Goal: Information Seeking & Learning: Learn about a topic

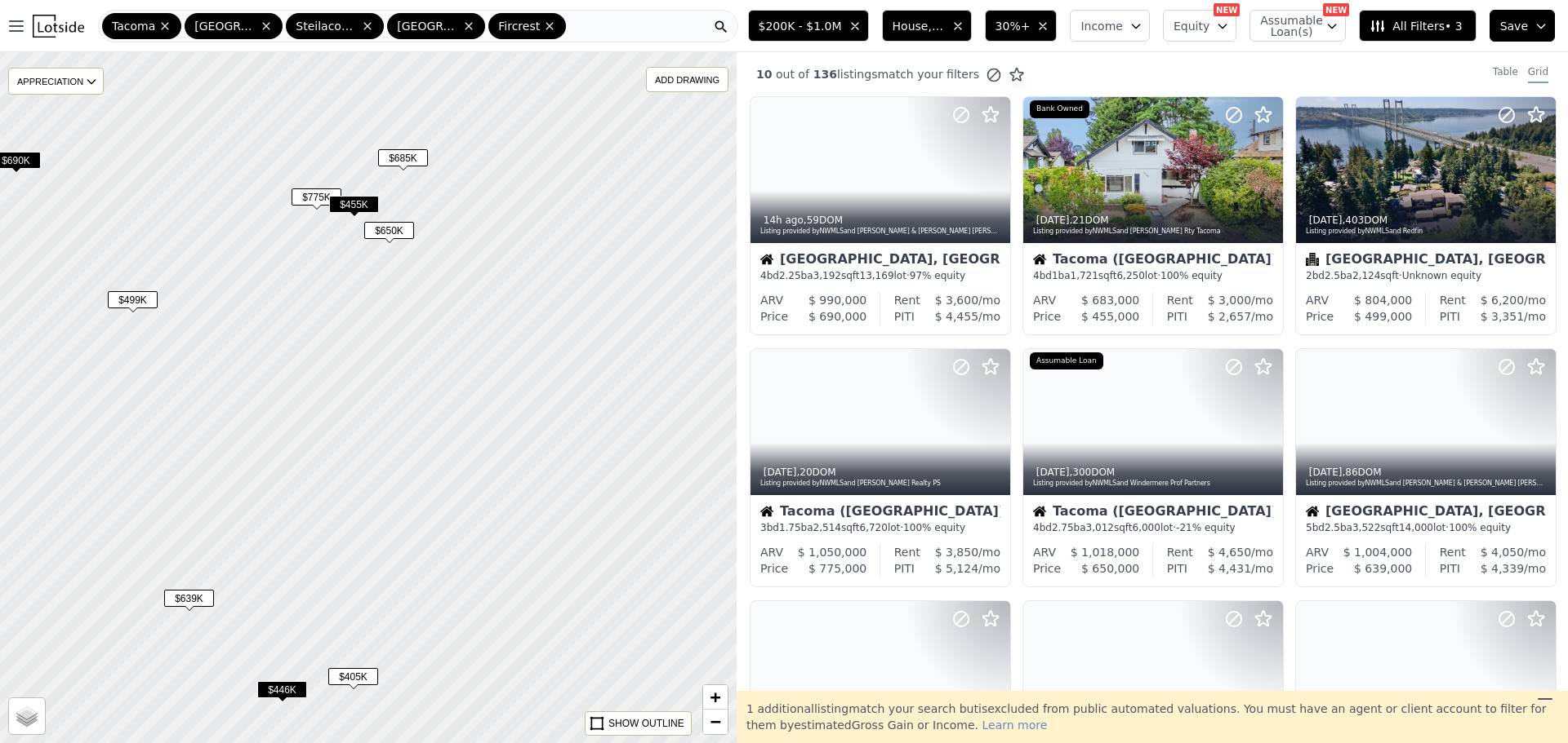
drag, startPoint x: 263, startPoint y: 352, endPoint x: 237, endPoint y: 360, distance: 27.2
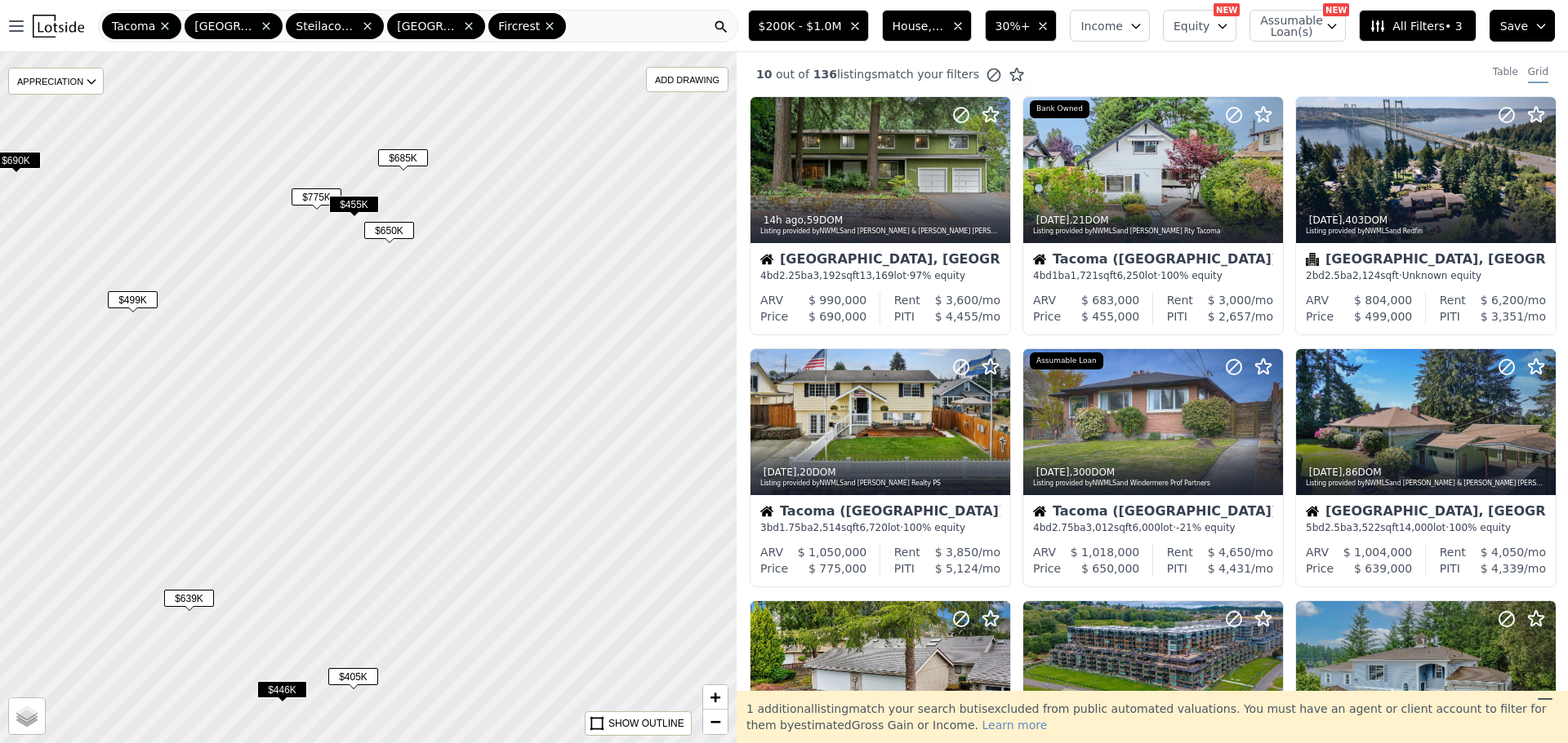
click at [237, 360] on div at bounding box center [368, 397] width 884 height 829
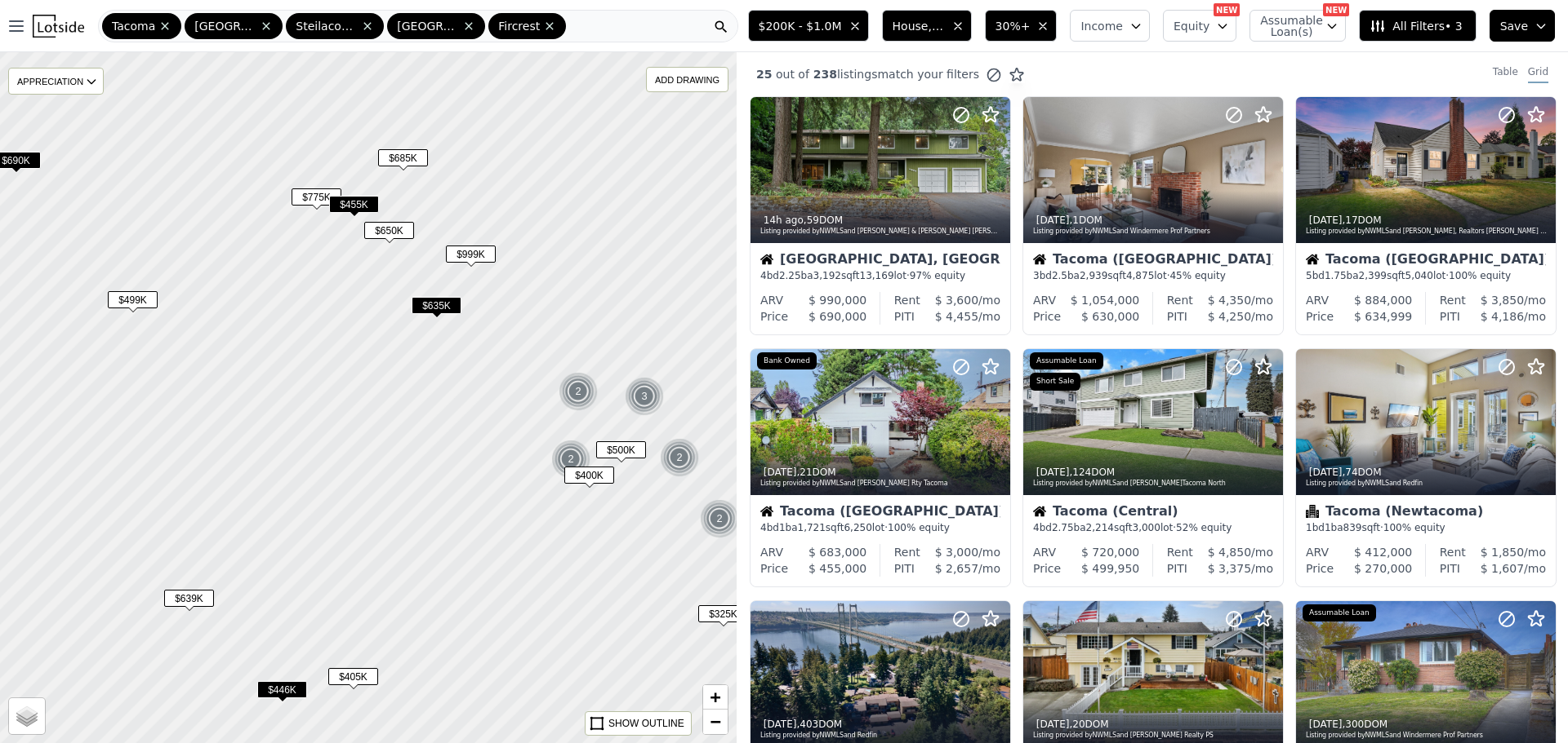
click at [352, 200] on span "$455K" at bounding box center [354, 204] width 50 height 17
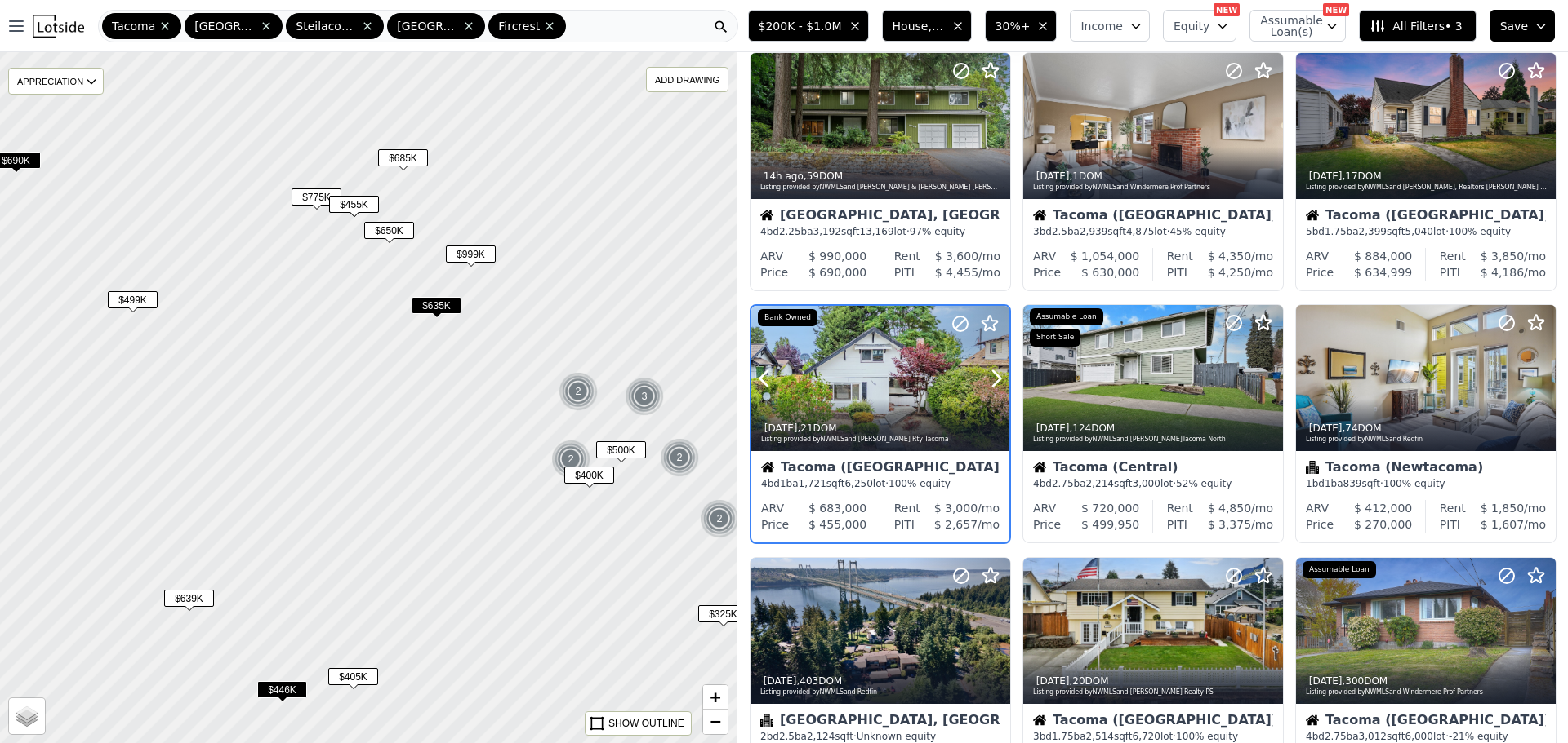
click at [875, 400] on div at bounding box center [880, 413] width 258 height 30
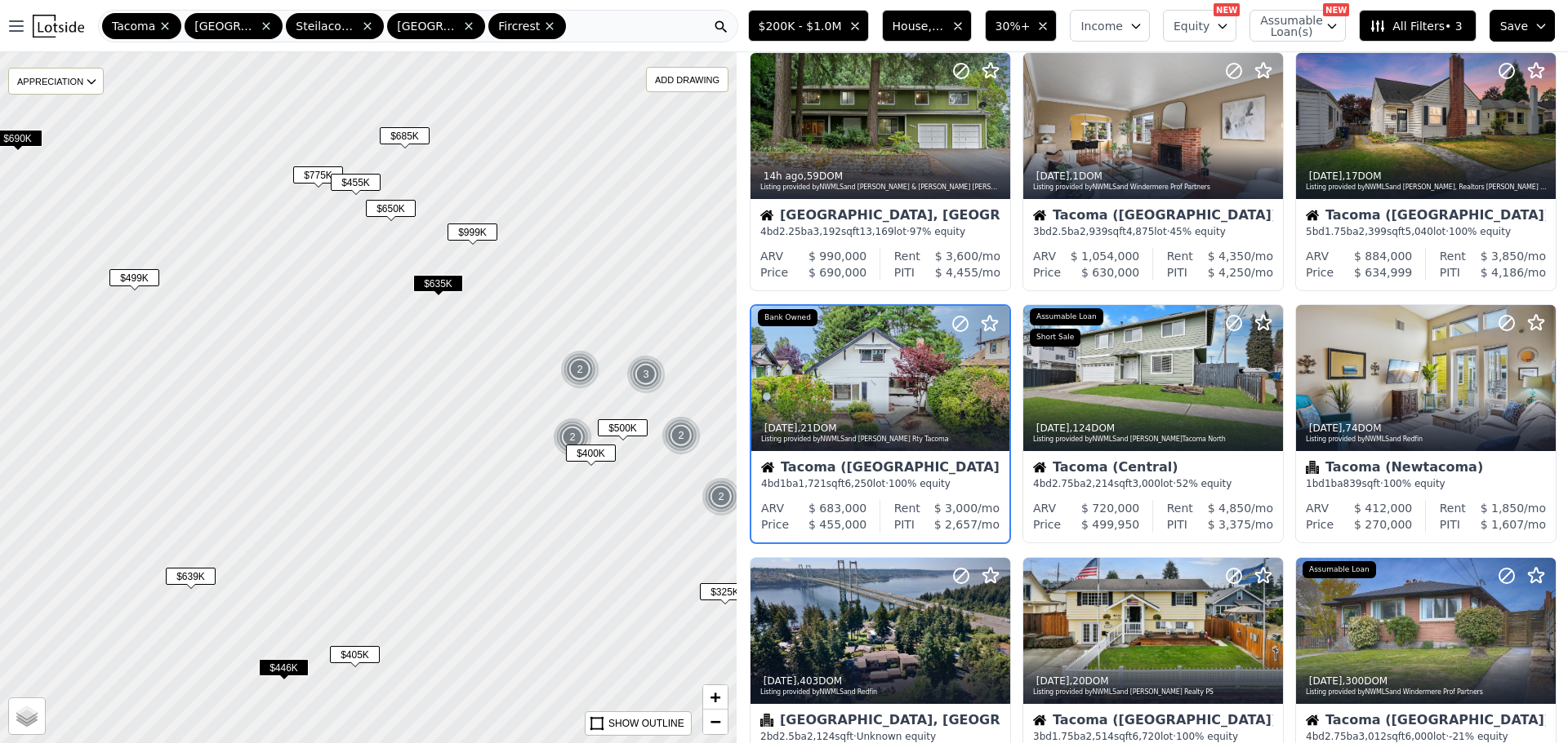
drag, startPoint x: 523, startPoint y: 314, endPoint x: 523, endPoint y: 299, distance: 15.0
click at [523, 299] on div at bounding box center [368, 397] width 884 height 829
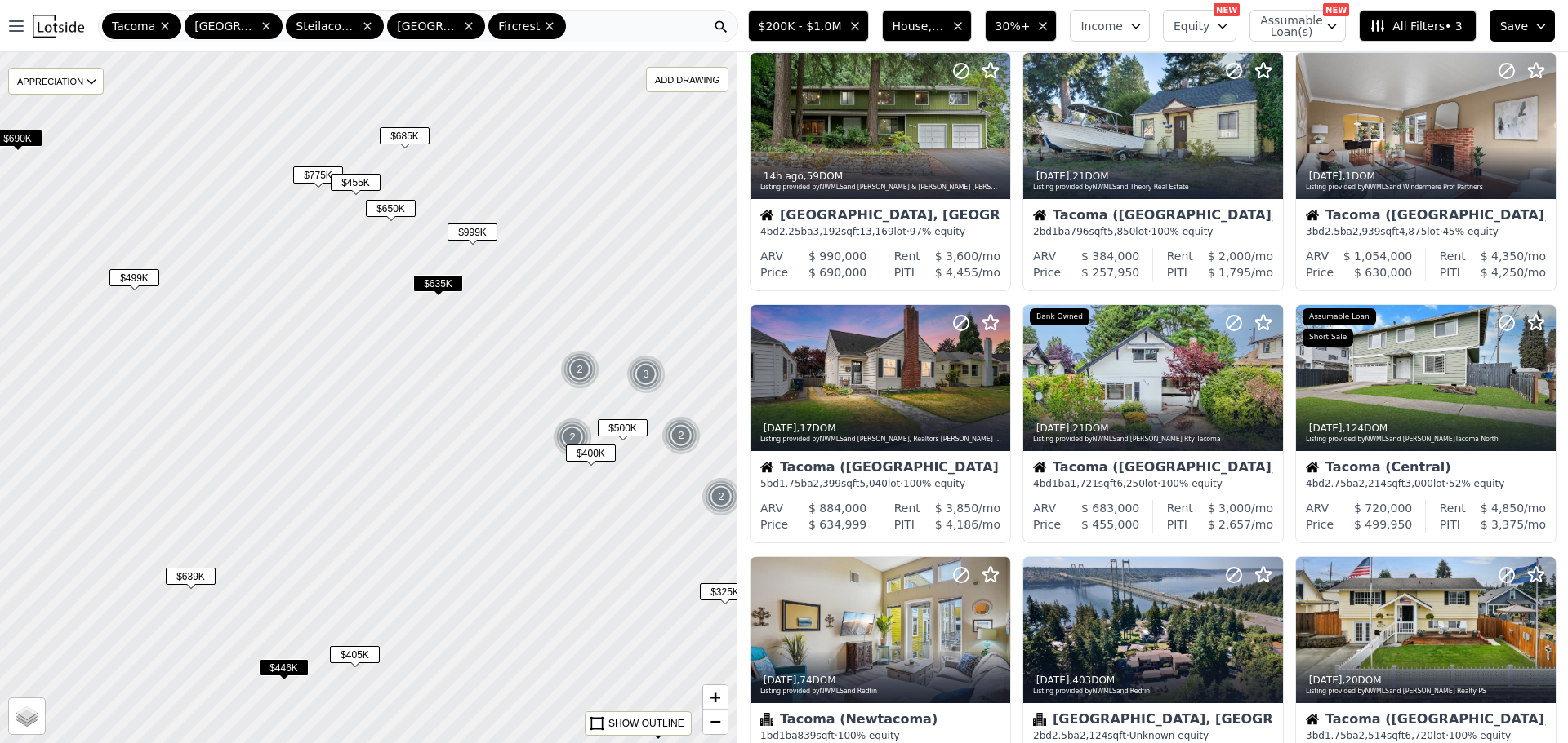
click at [454, 290] on span "$635K" at bounding box center [438, 283] width 50 height 17
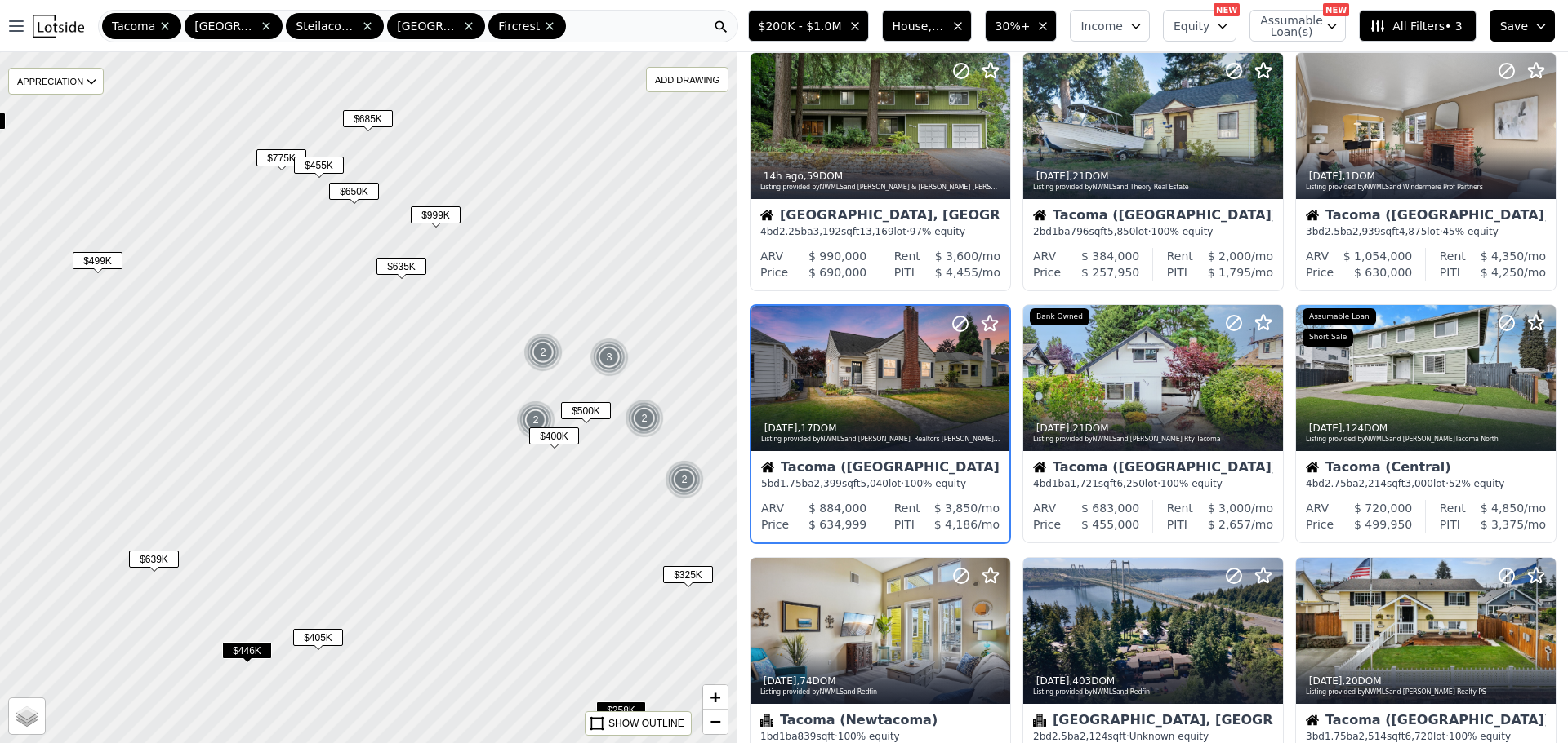
drag, startPoint x: 551, startPoint y: 333, endPoint x: 539, endPoint y: 350, distance: 20.8
click at [512, 309] on div at bounding box center [365, 394] width 884 height 829
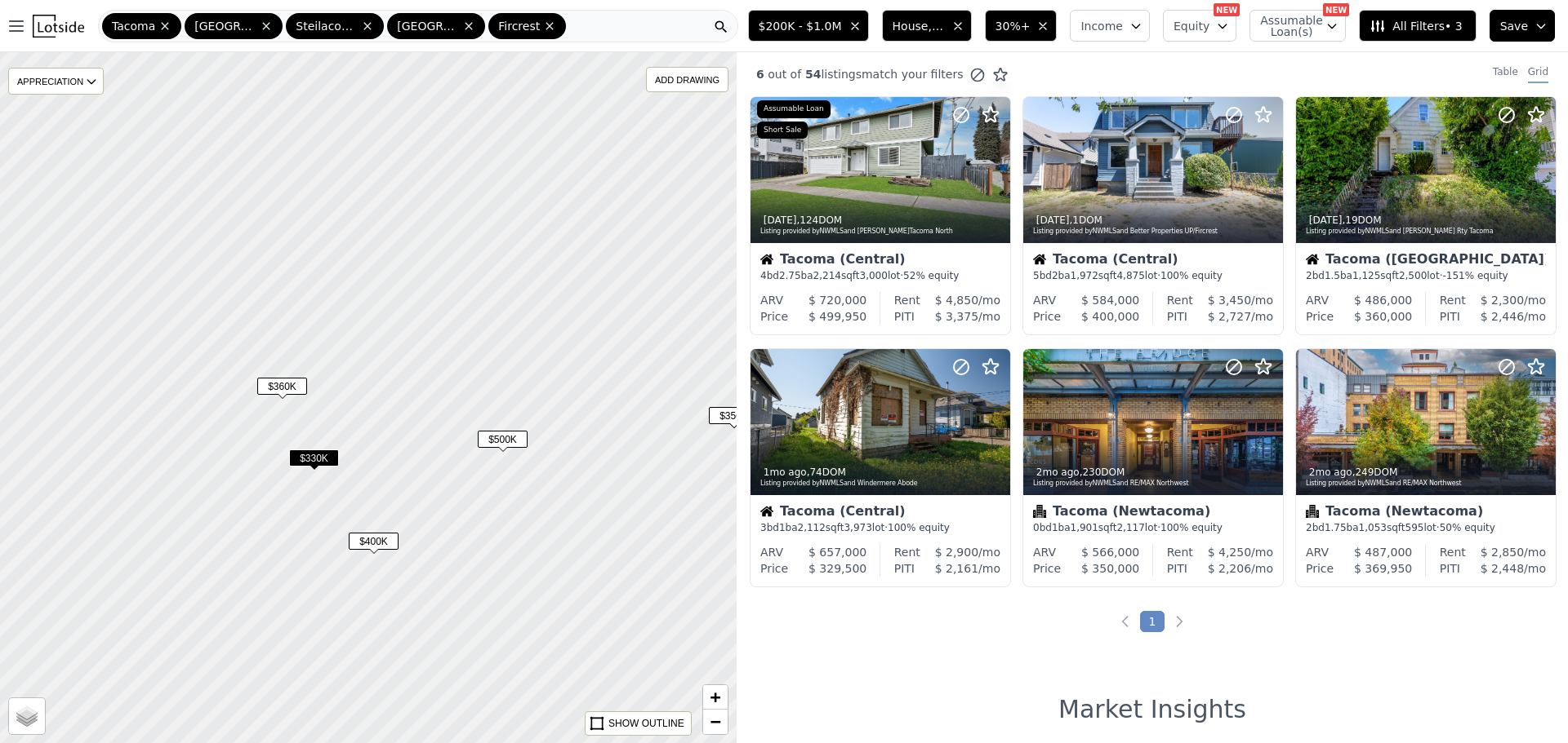
drag, startPoint x: 572, startPoint y: 351, endPoint x: 565, endPoint y: 485, distance: 134.2
click at [597, 526] on div at bounding box center [368, 398] width 884 height 829
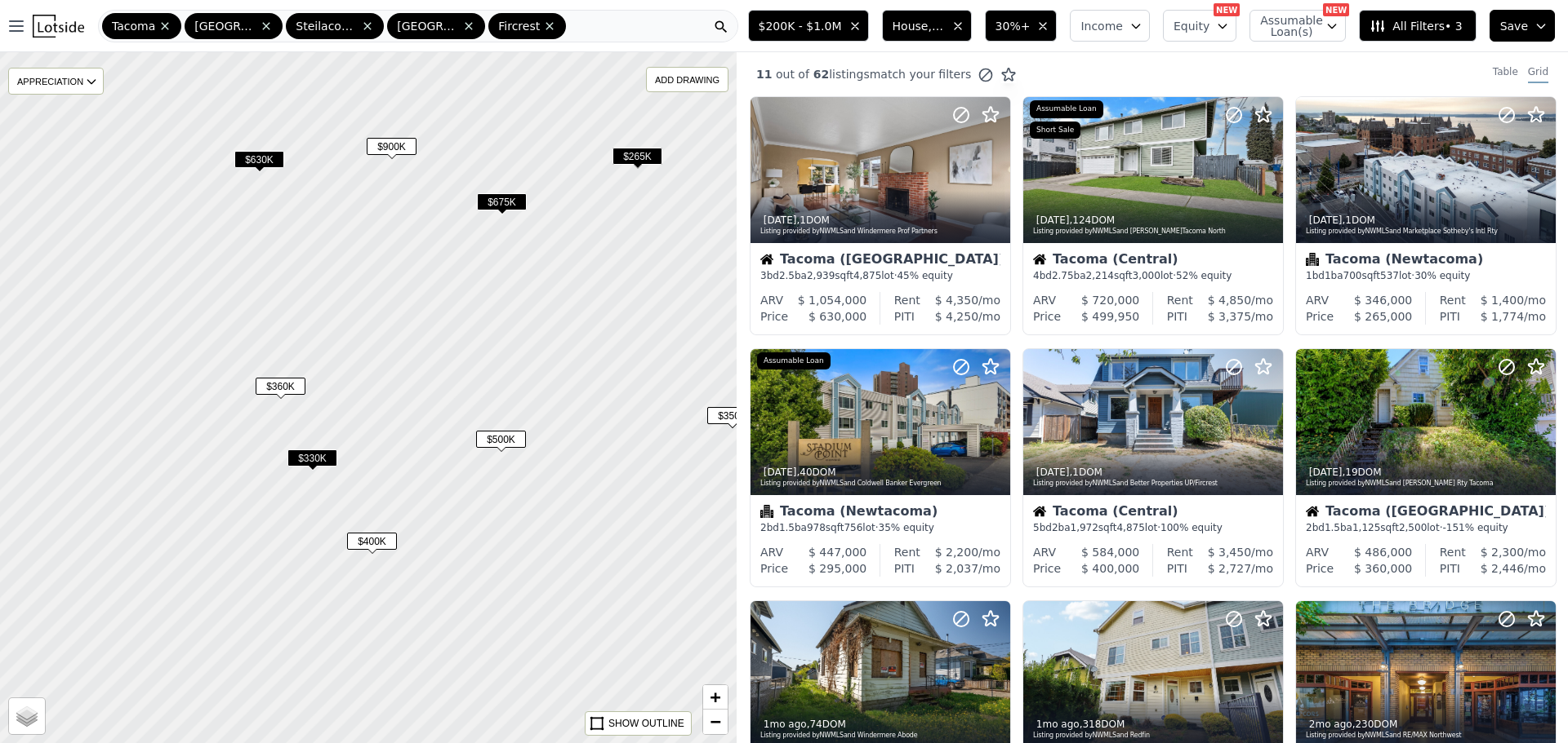
click at [320, 456] on span "$330K" at bounding box center [312, 458] width 50 height 17
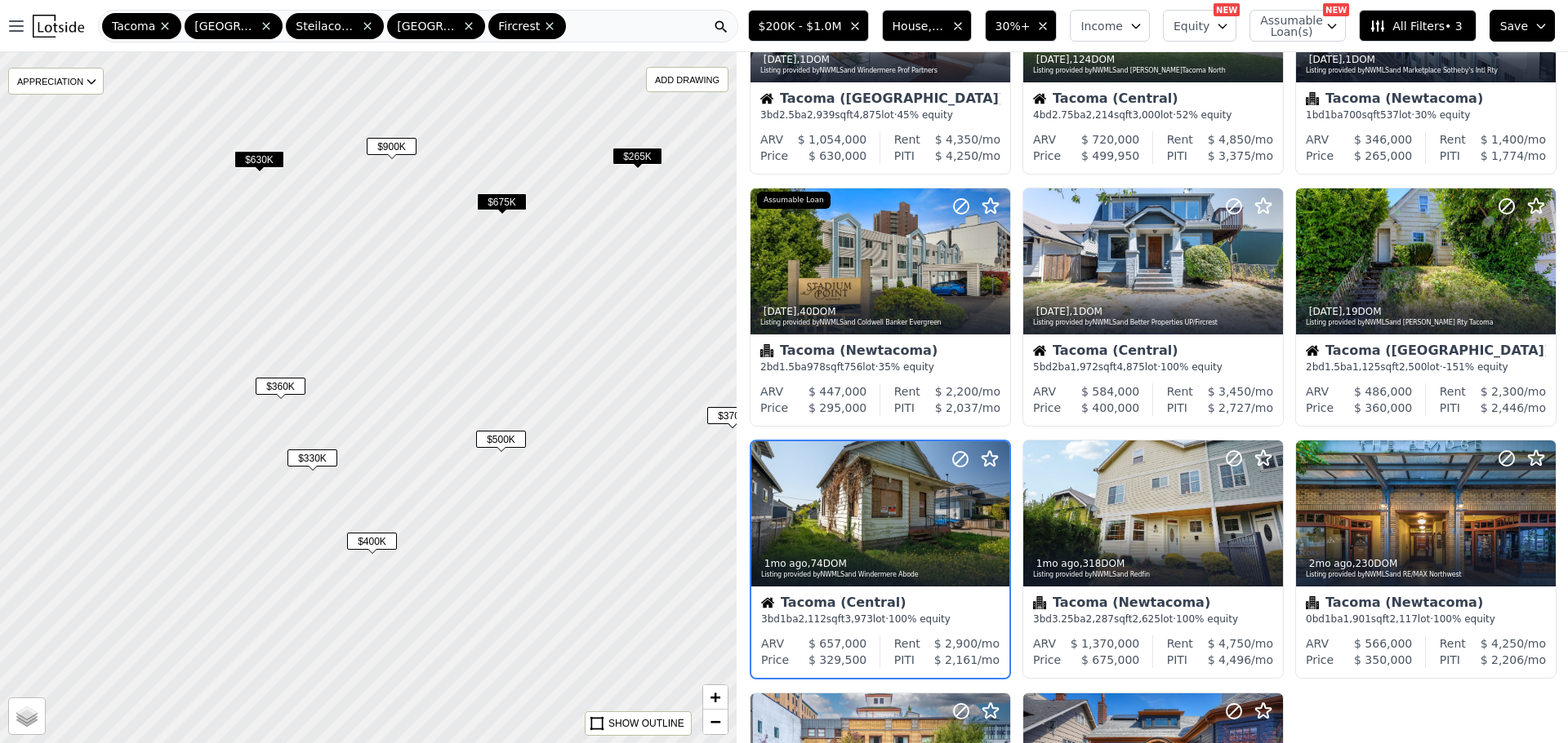
scroll to position [297, 0]
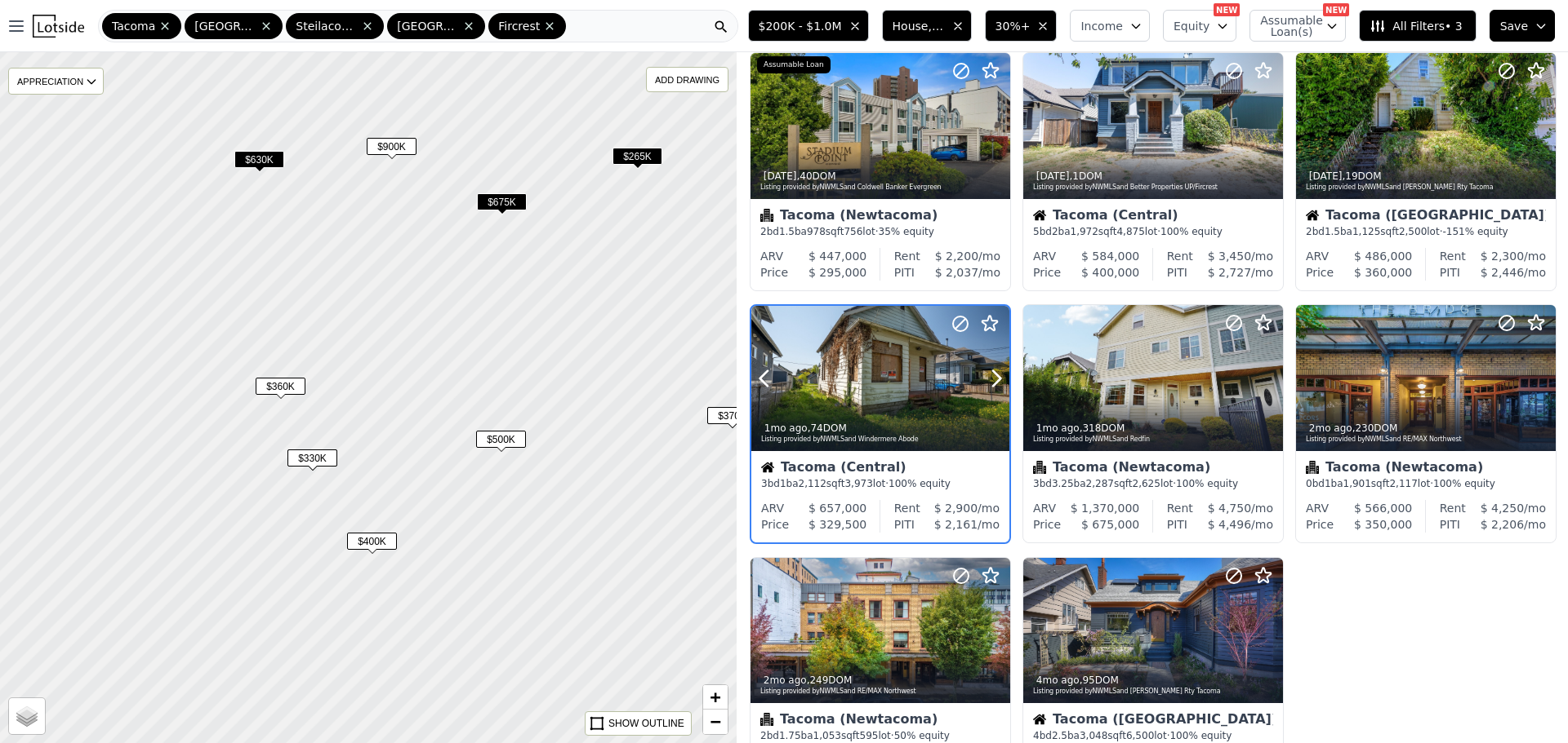
click at [873, 374] on div at bounding box center [880, 379] width 258 height 145
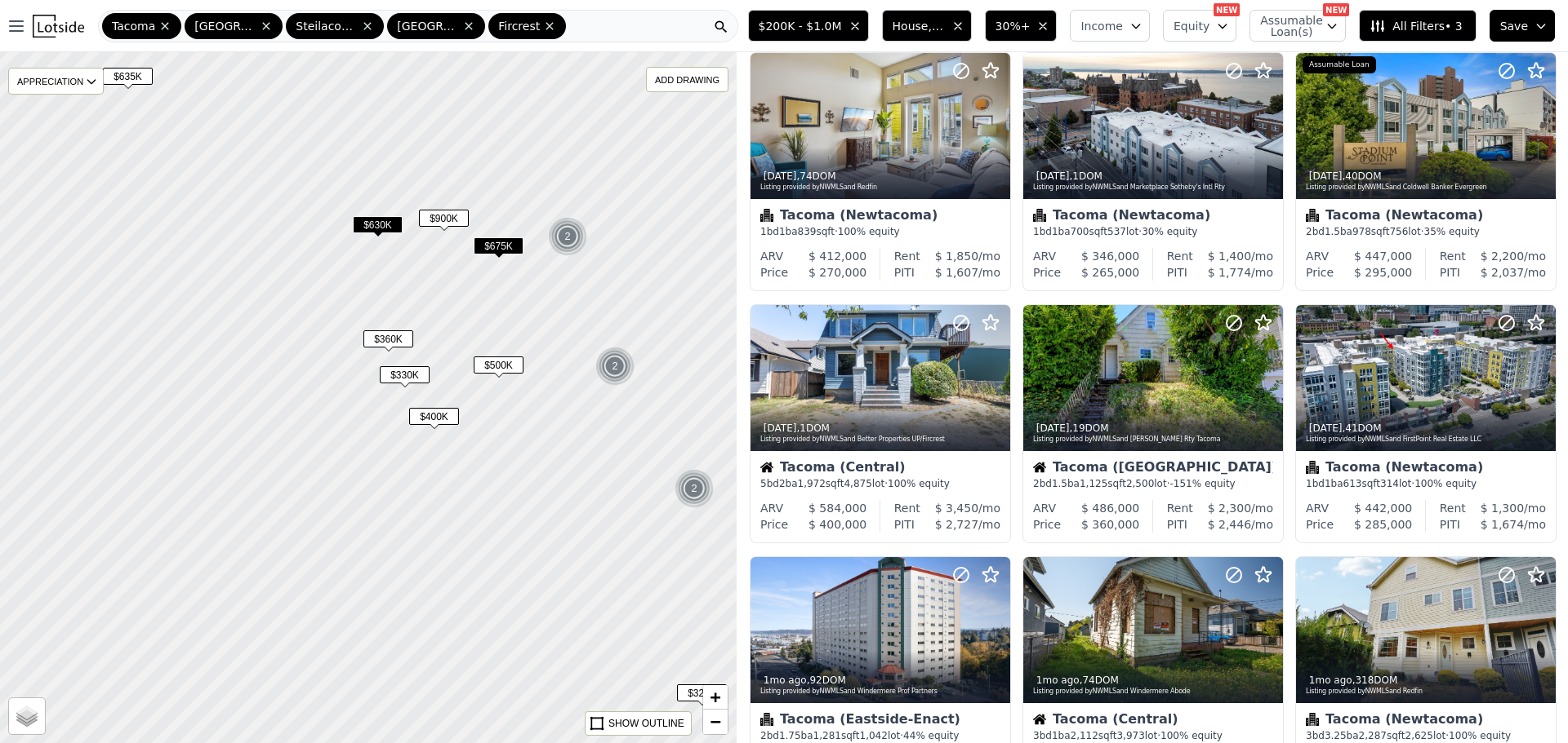
click at [377, 224] on span "$630K" at bounding box center [378, 225] width 50 height 17
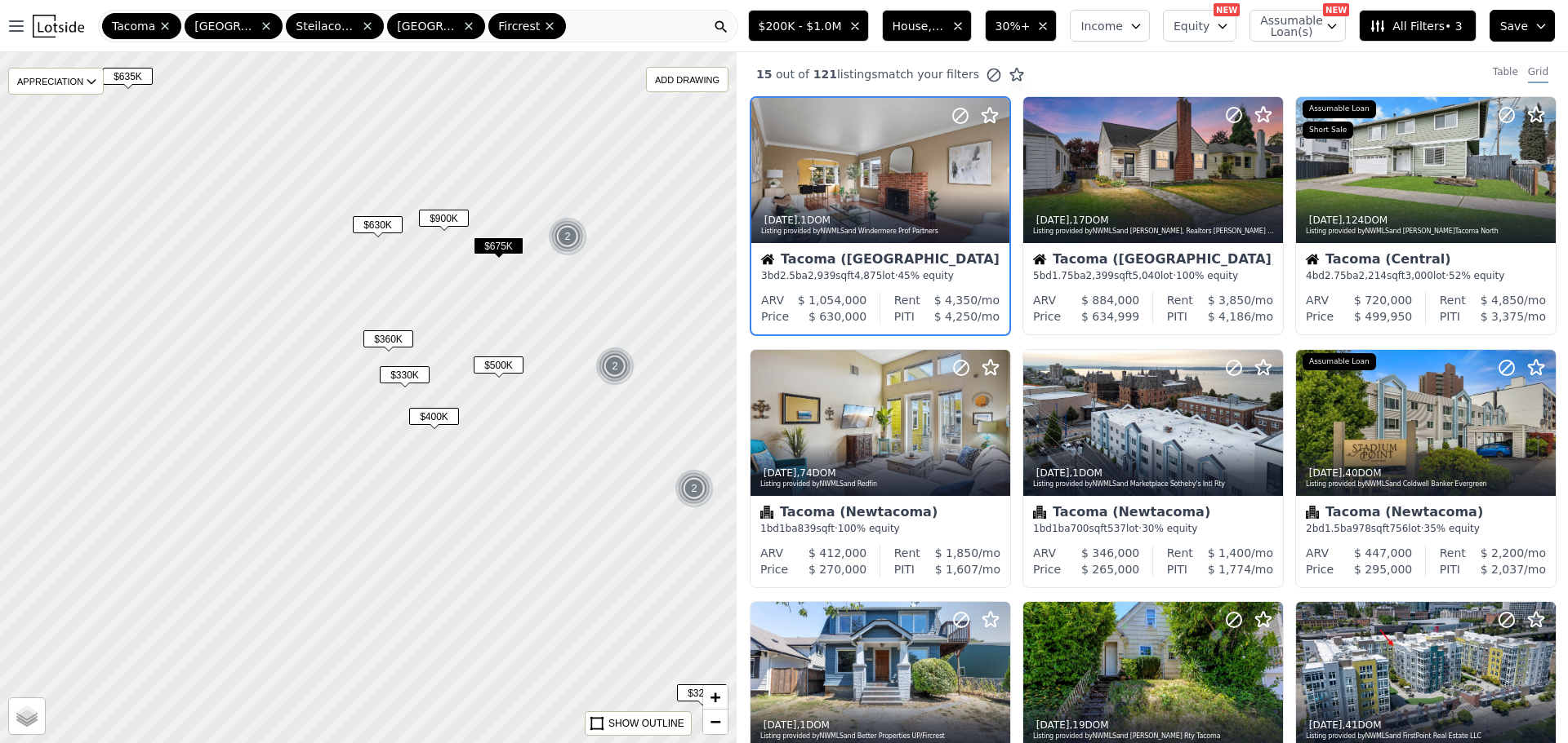
click at [500, 242] on span "$675K" at bounding box center [498, 246] width 50 height 17
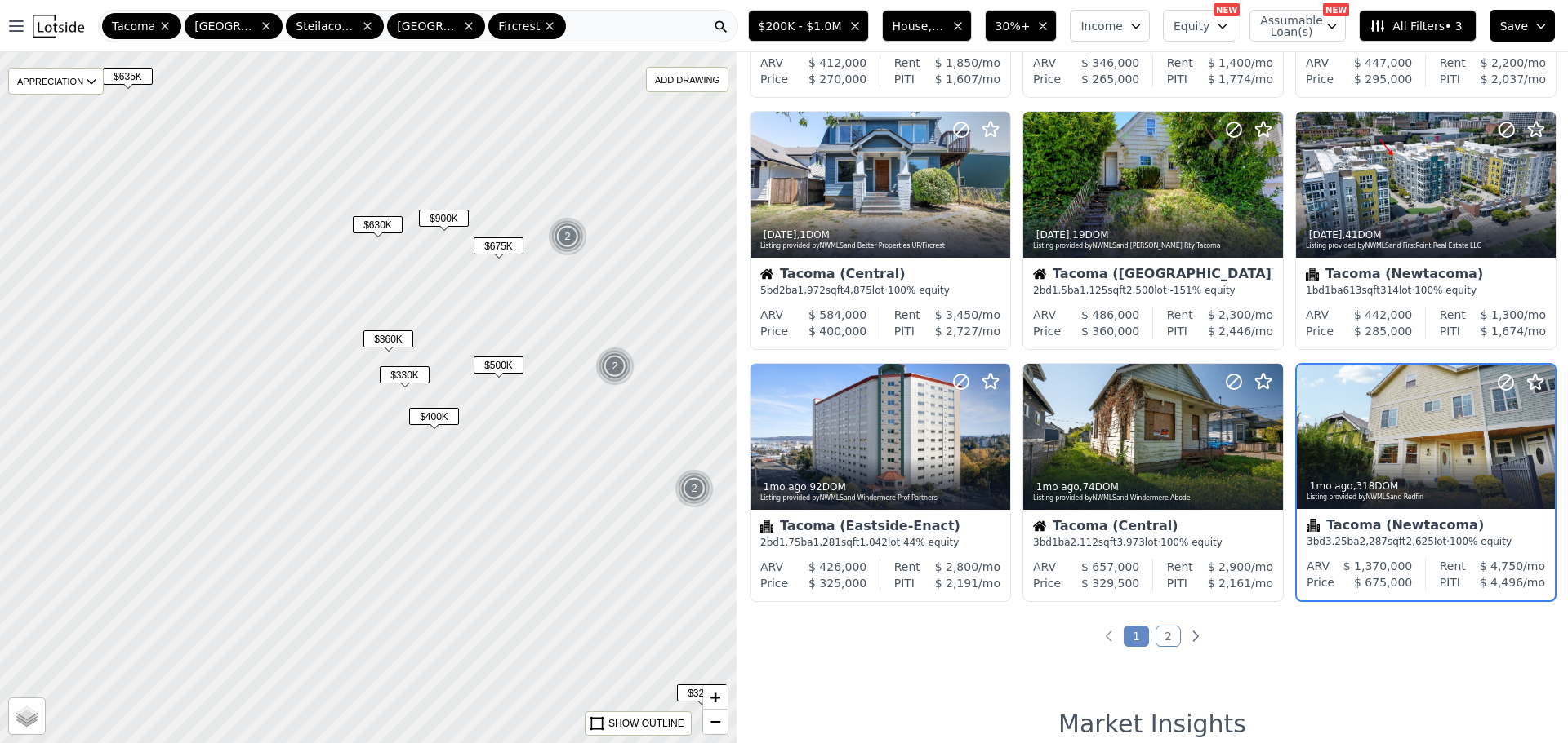
scroll to position [548, 0]
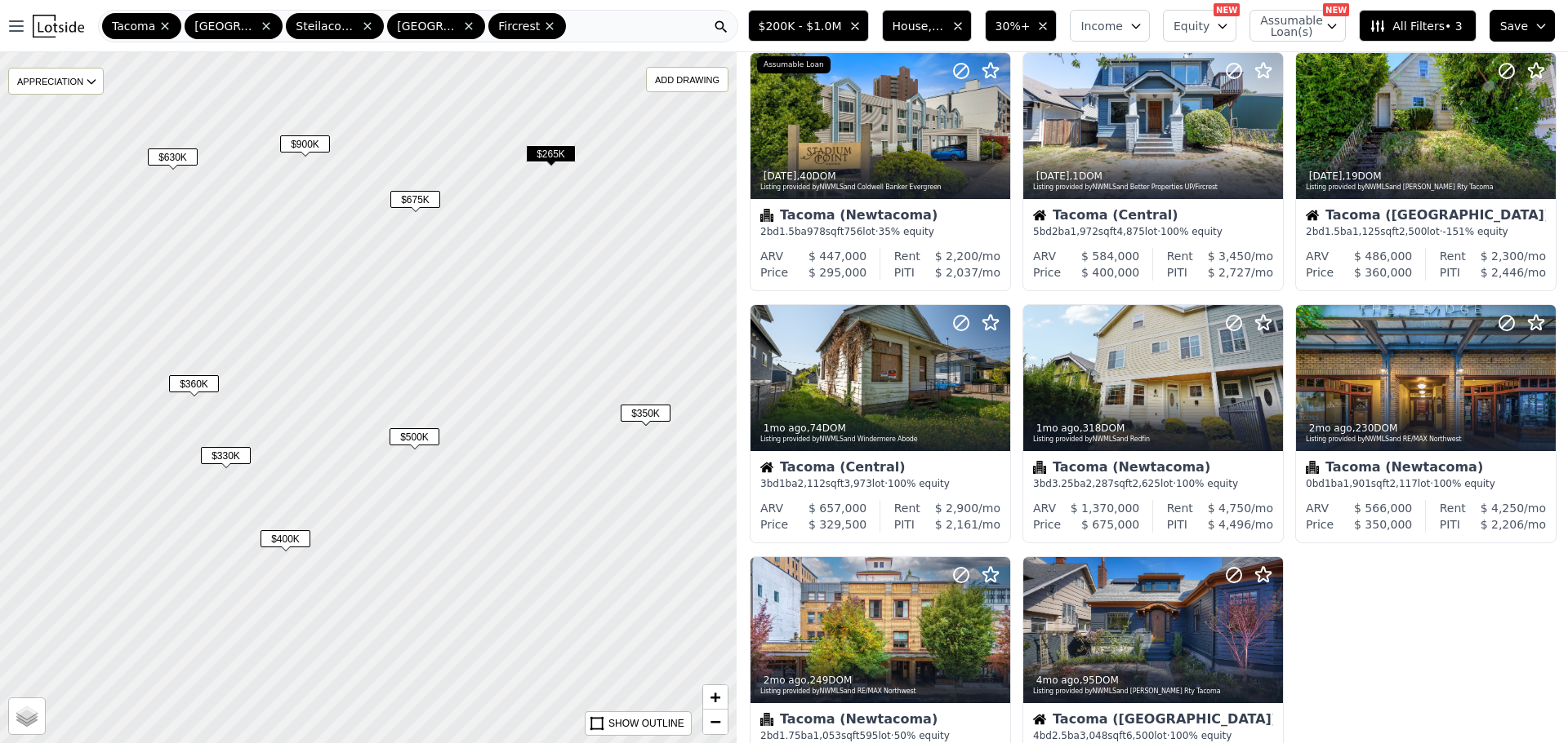
click at [551, 155] on span "$265K" at bounding box center [551, 154] width 50 height 17
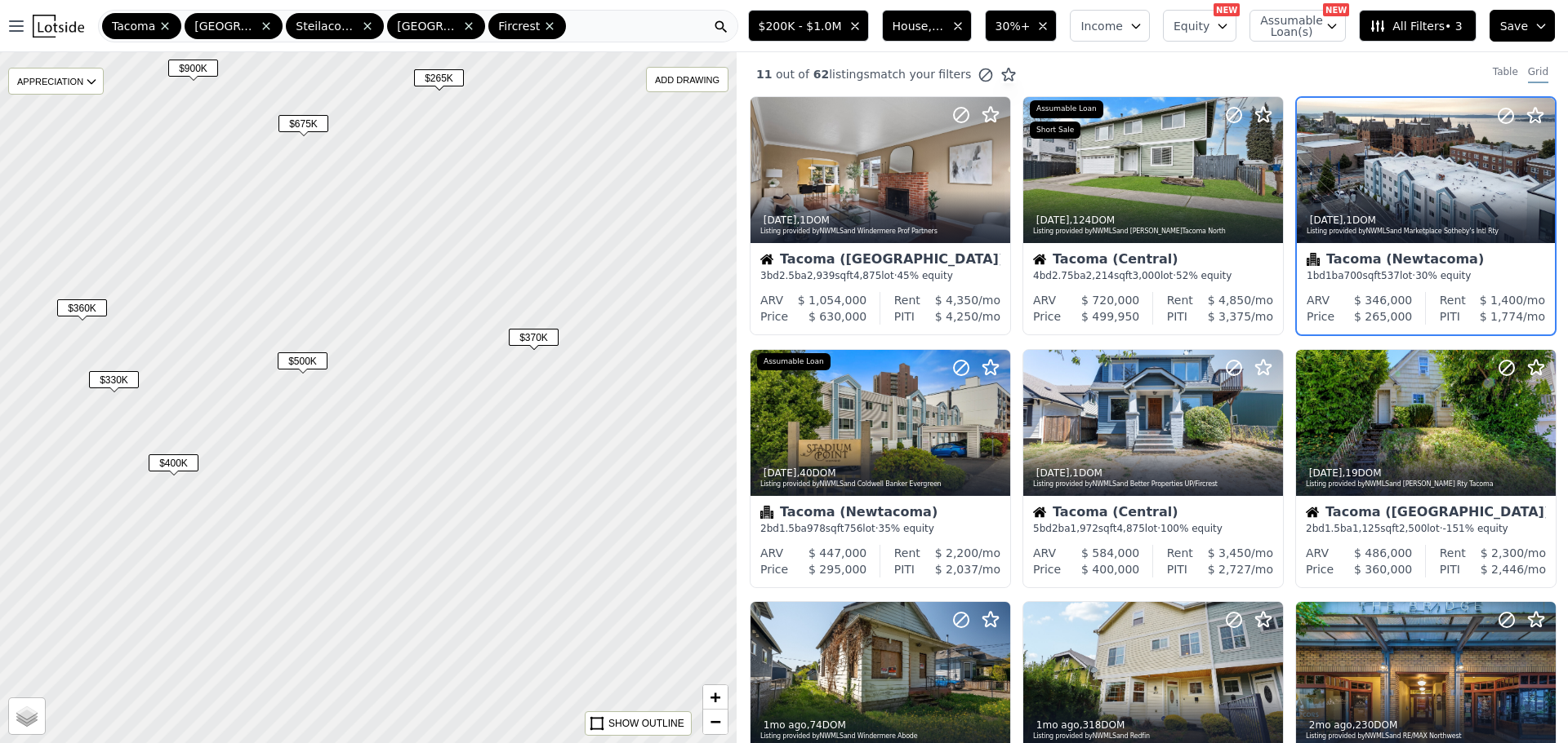
drag, startPoint x: 596, startPoint y: 307, endPoint x: 418, endPoint y: 183, distance: 216.9
click at [424, 193] on div at bounding box center [366, 394] width 884 height 829
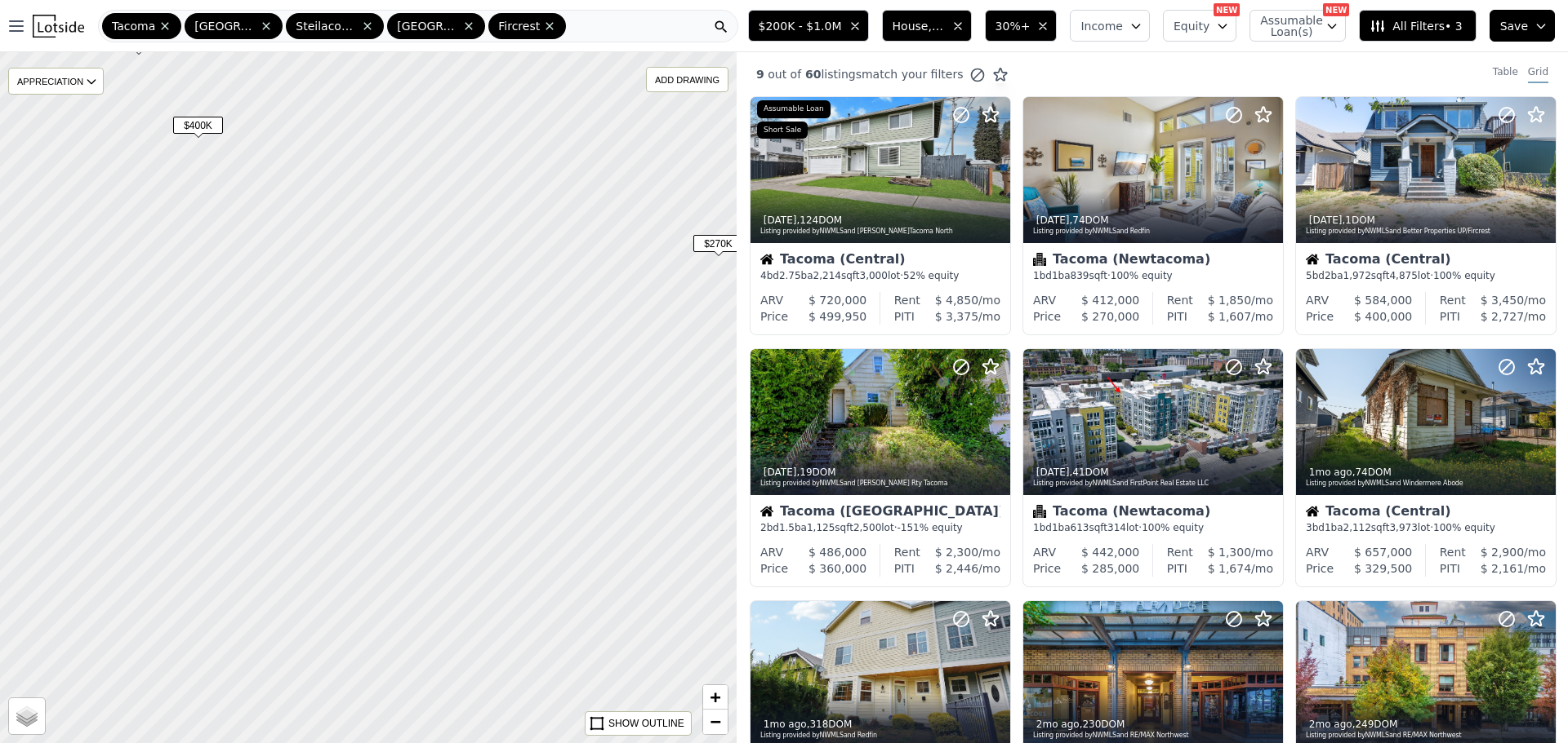
drag, startPoint x: 470, startPoint y: 471, endPoint x: 550, endPoint y: 171, distance: 310.5
click at [551, 172] on div at bounding box center [368, 397] width 884 height 829
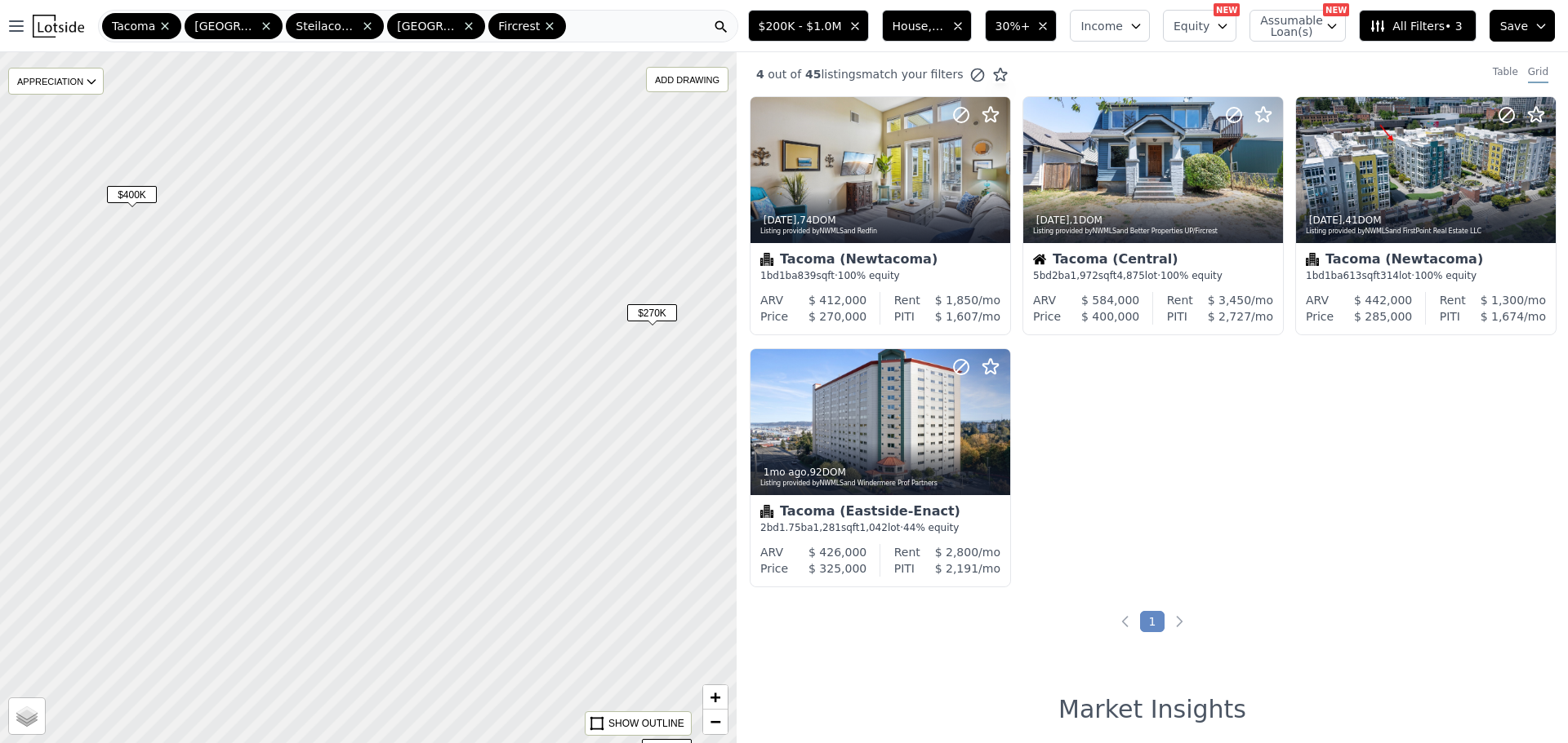
click at [510, 257] on div at bounding box center [368, 397] width 884 height 829
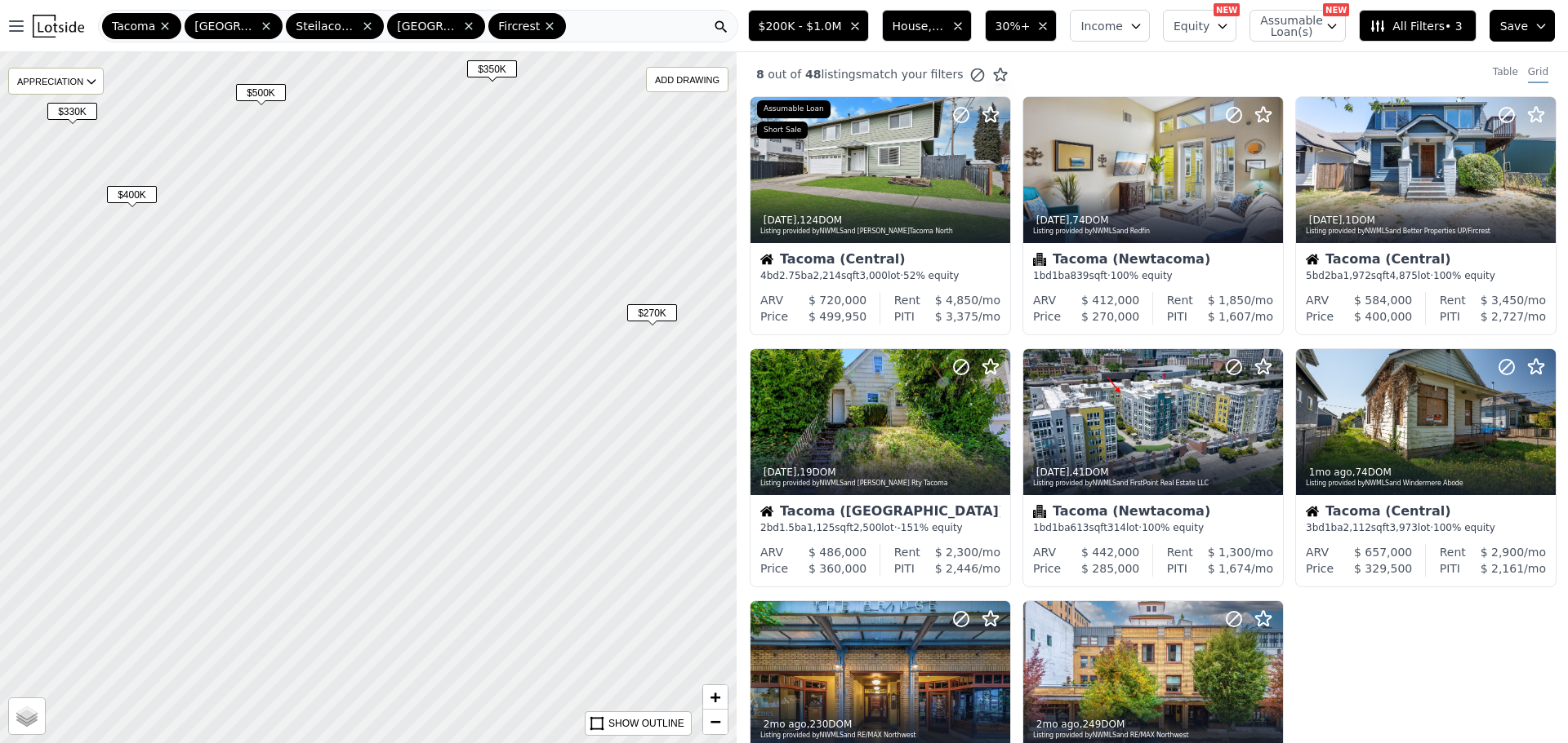
click at [649, 314] on span "$270K" at bounding box center [652, 313] width 50 height 17
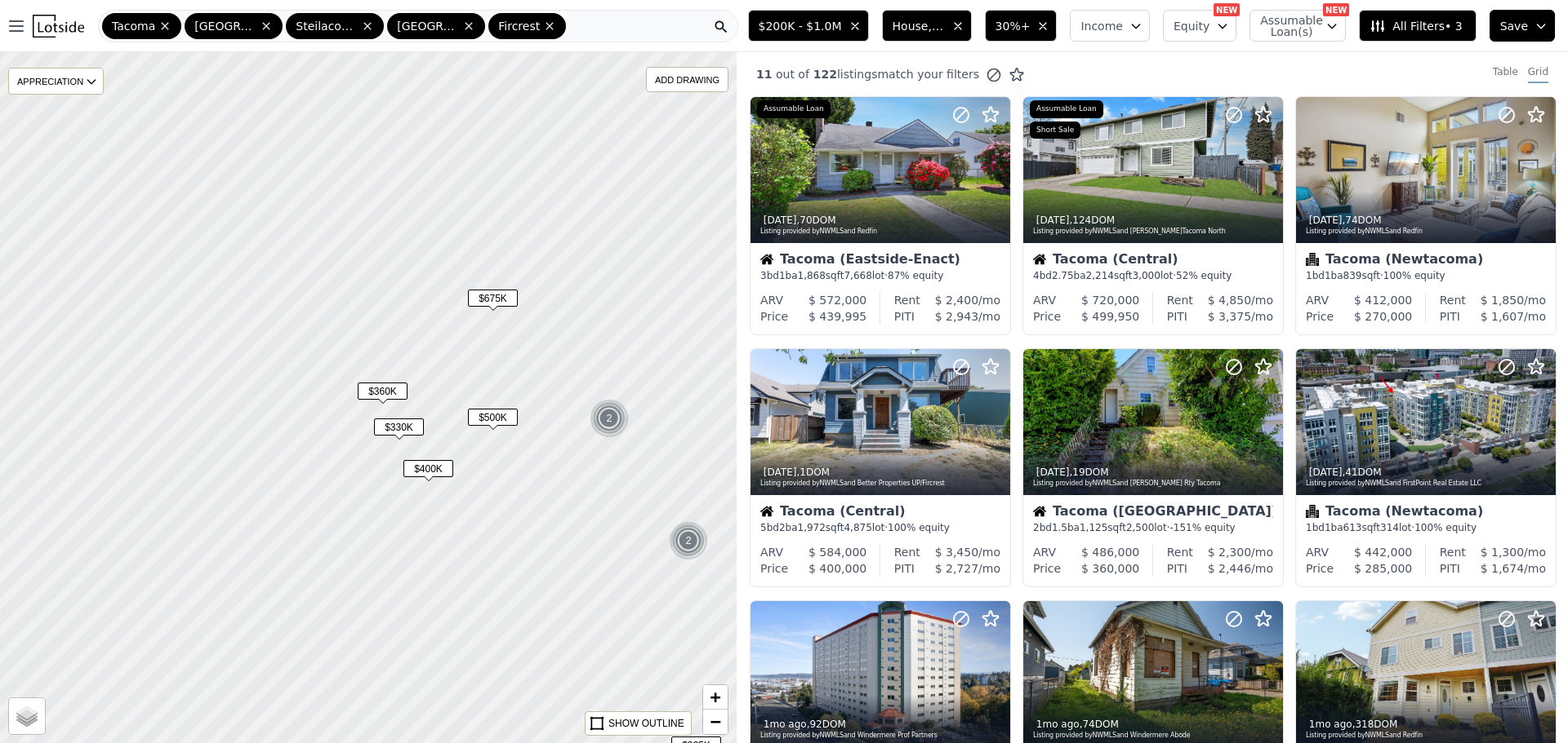
drag, startPoint x: 477, startPoint y: 261, endPoint x: 569, endPoint y: 512, distance: 267.3
click at [569, 512] on div at bounding box center [367, 399] width 884 height 829
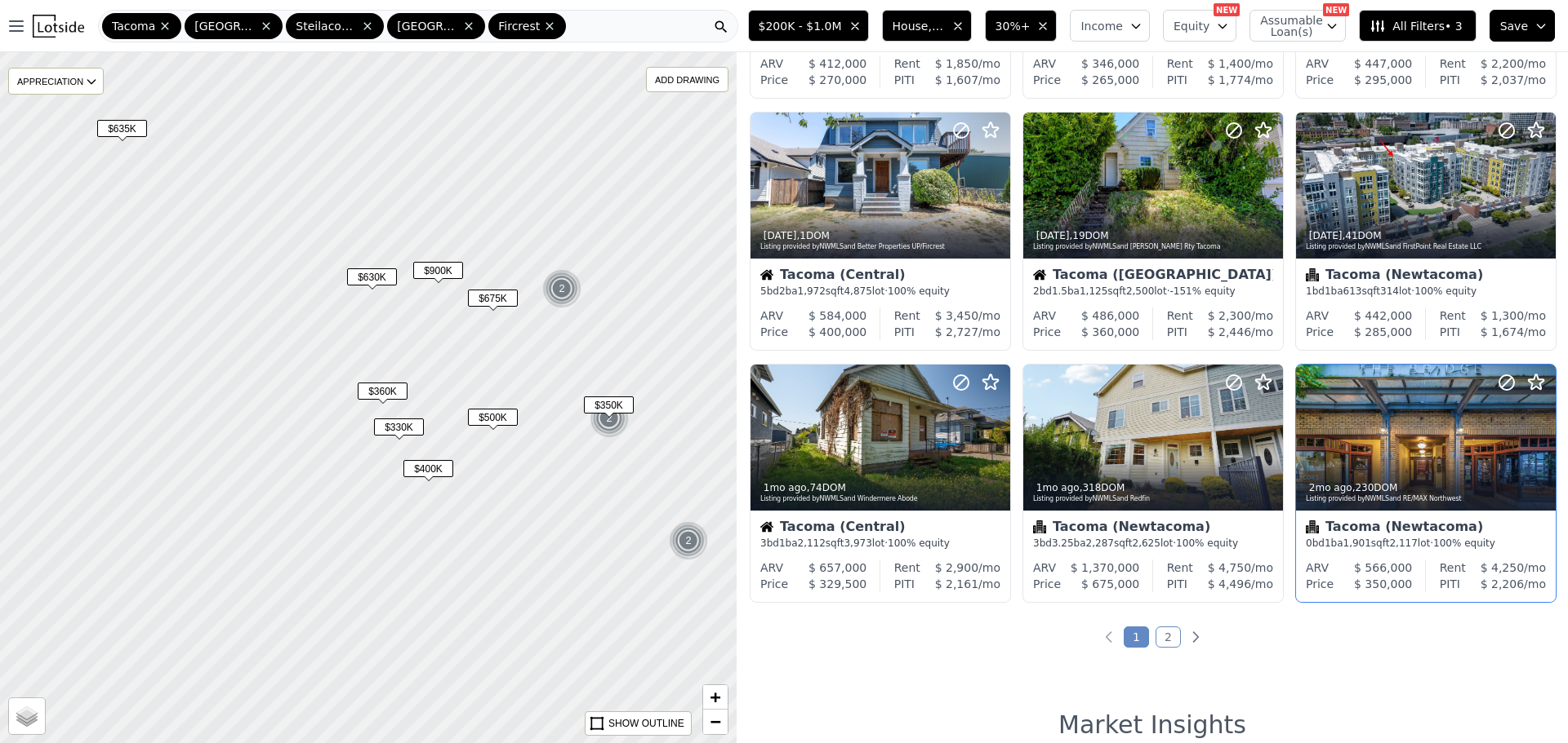
scroll to position [489, 0]
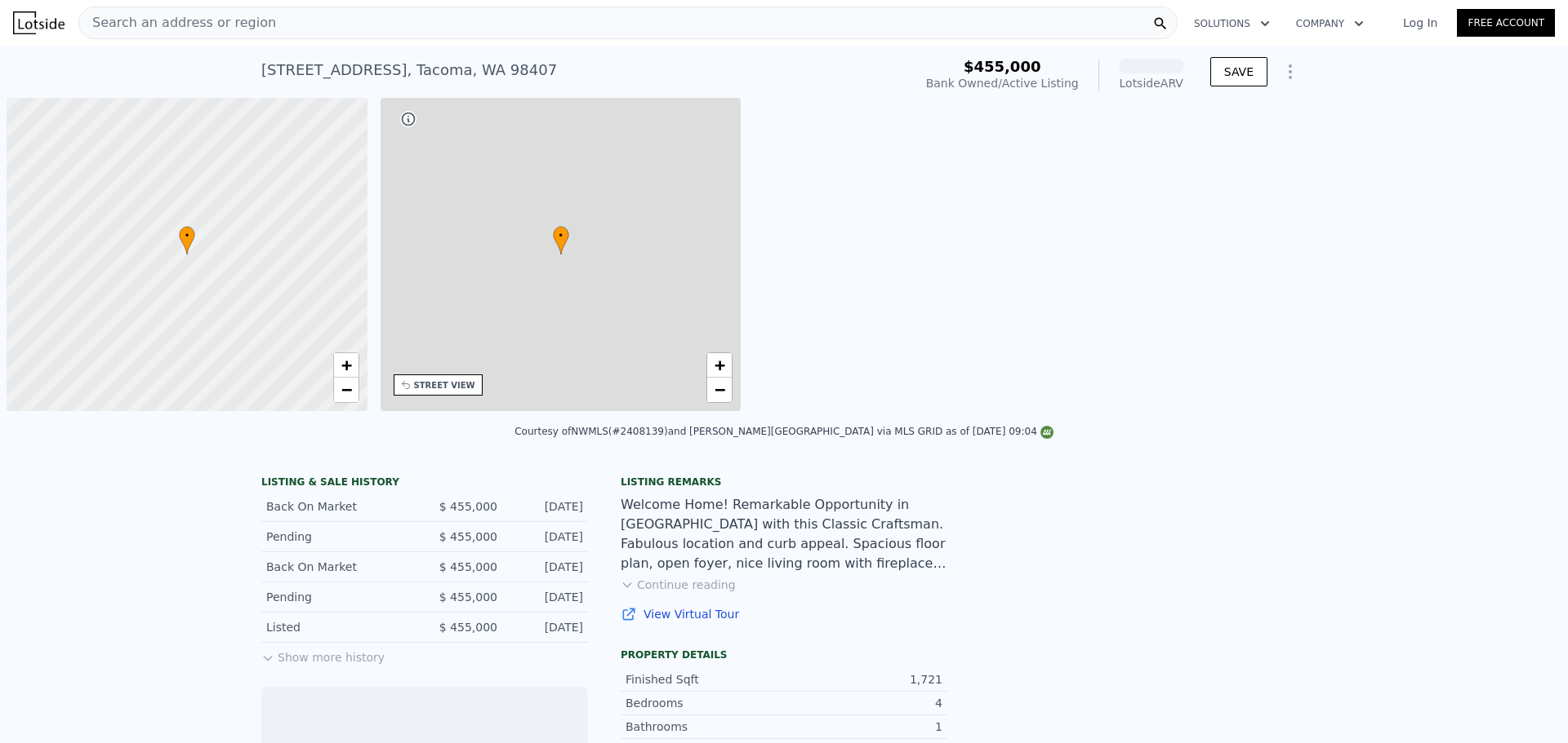
scroll to position [0, 7]
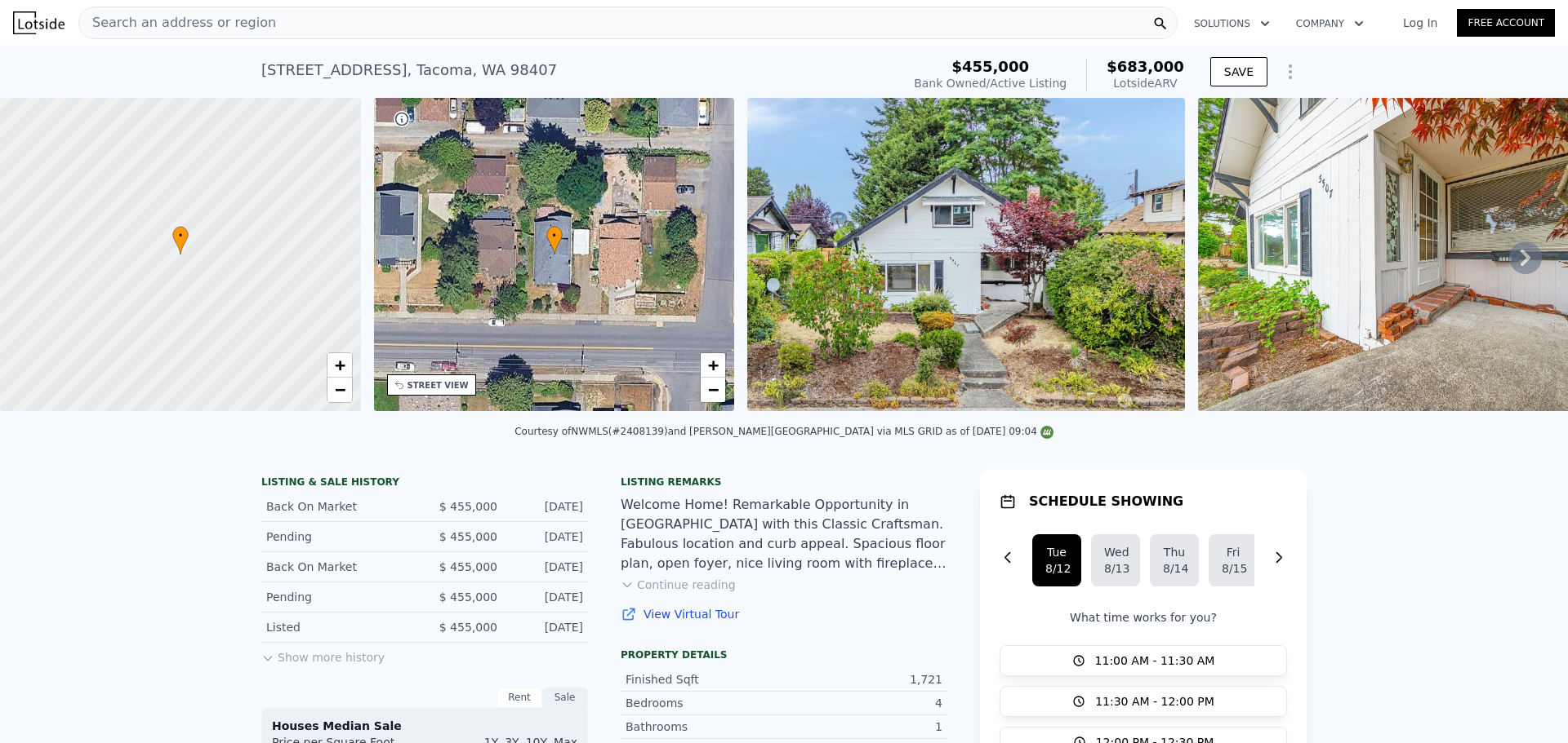
click at [921, 223] on img at bounding box center [966, 255] width 438 height 314
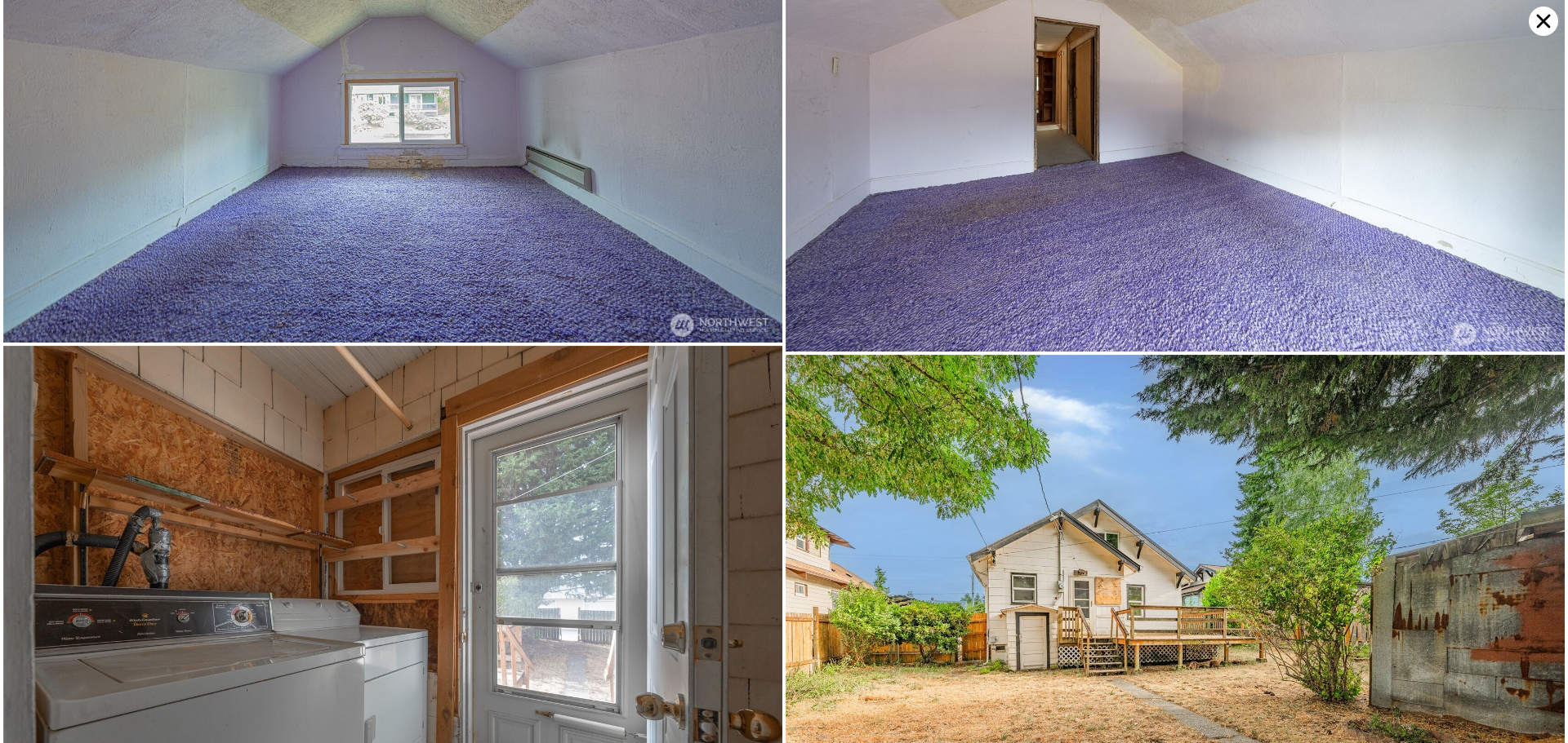
scroll to position [7195, 0]
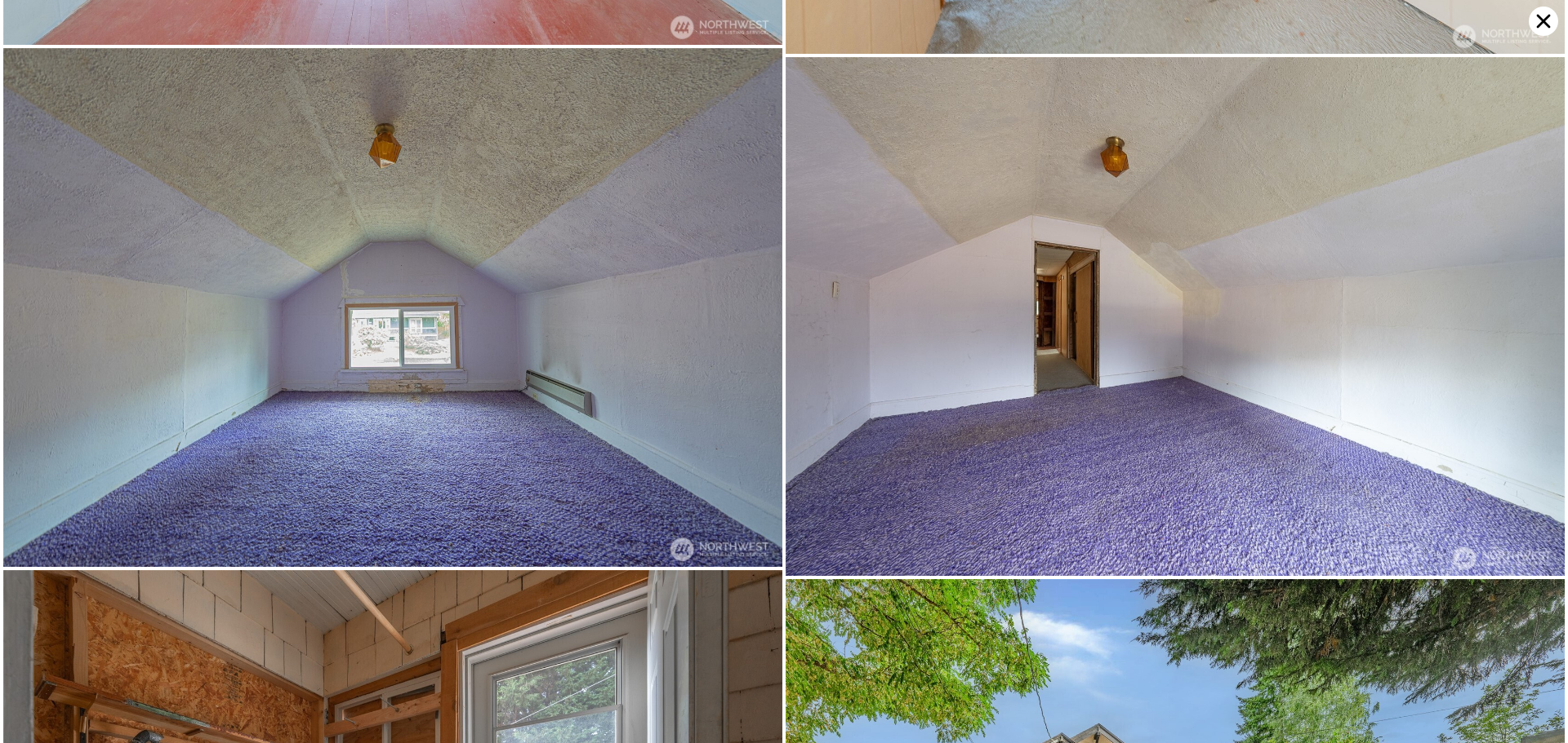
click at [0, 240] on div at bounding box center [784, 371] width 1568 height 743
click at [1548, 19] on icon at bounding box center [1542, 21] width 30 height 30
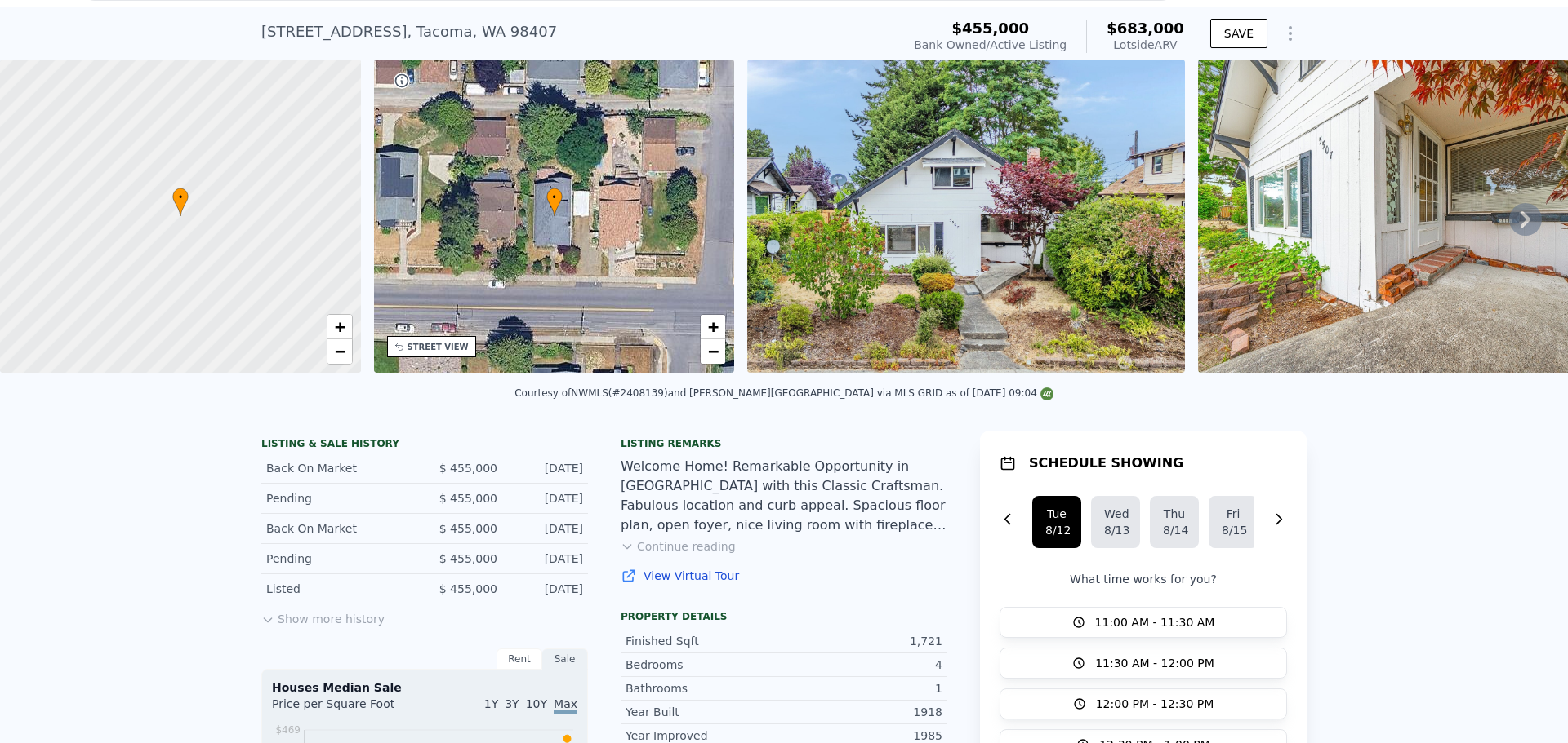
scroll to position [0, 0]
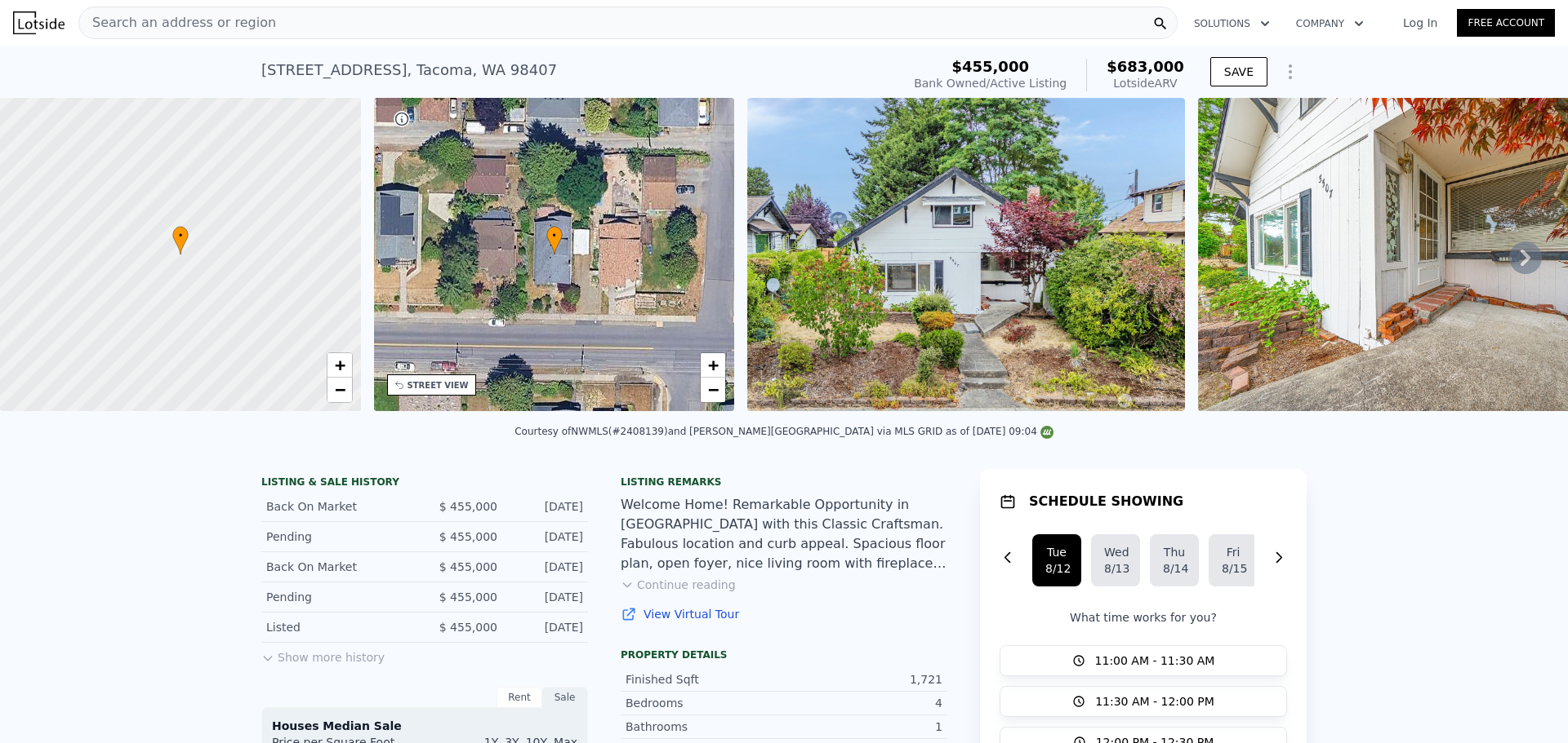
drag, startPoint x: 444, startPoint y: 392, endPoint x: 421, endPoint y: 380, distance: 25.9
click at [421, 380] on div "STREET VIEW" at bounding box center [438, 385] width 61 height 12
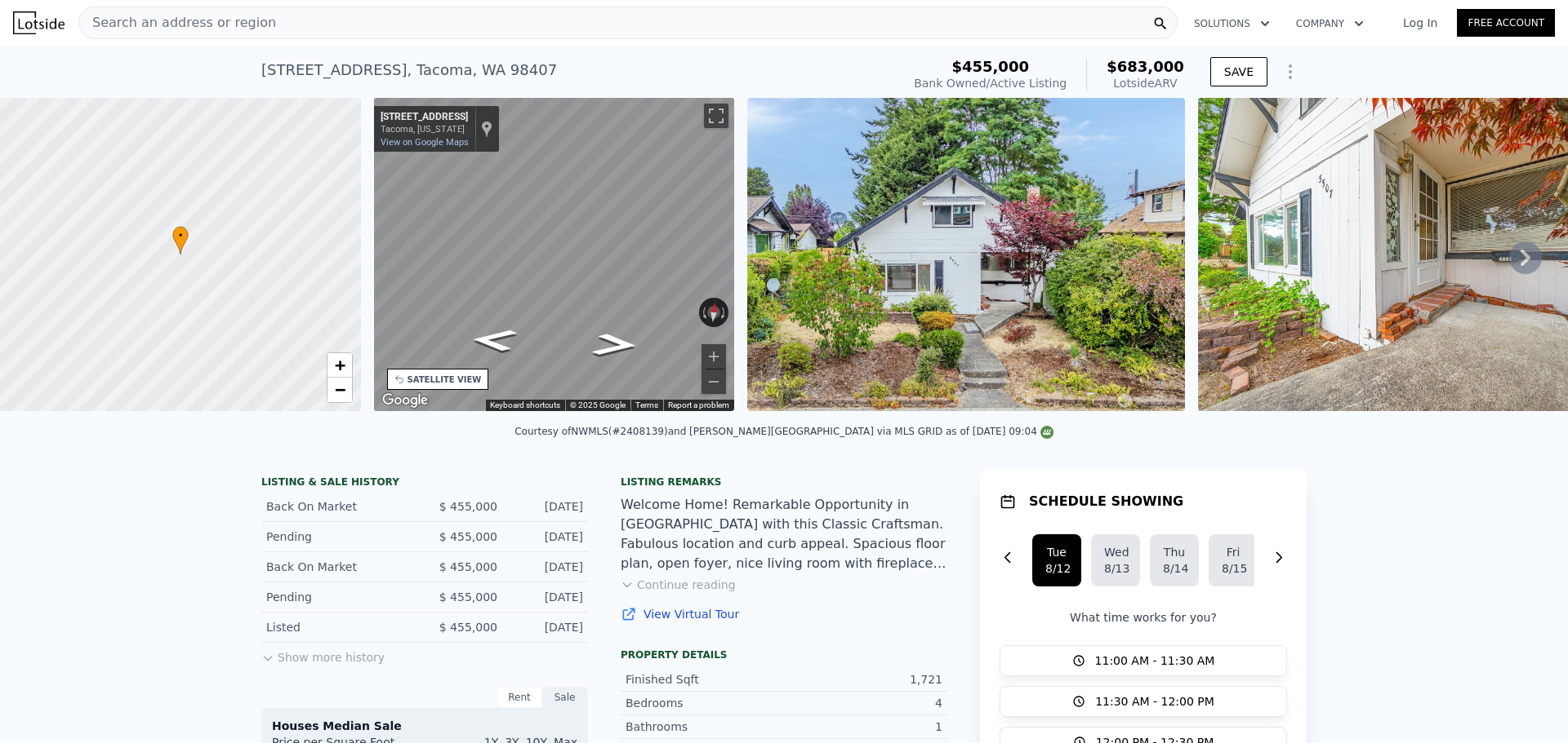
click at [440, 382] on div "SATELLITE VIEW" at bounding box center [445, 380] width 74 height 12
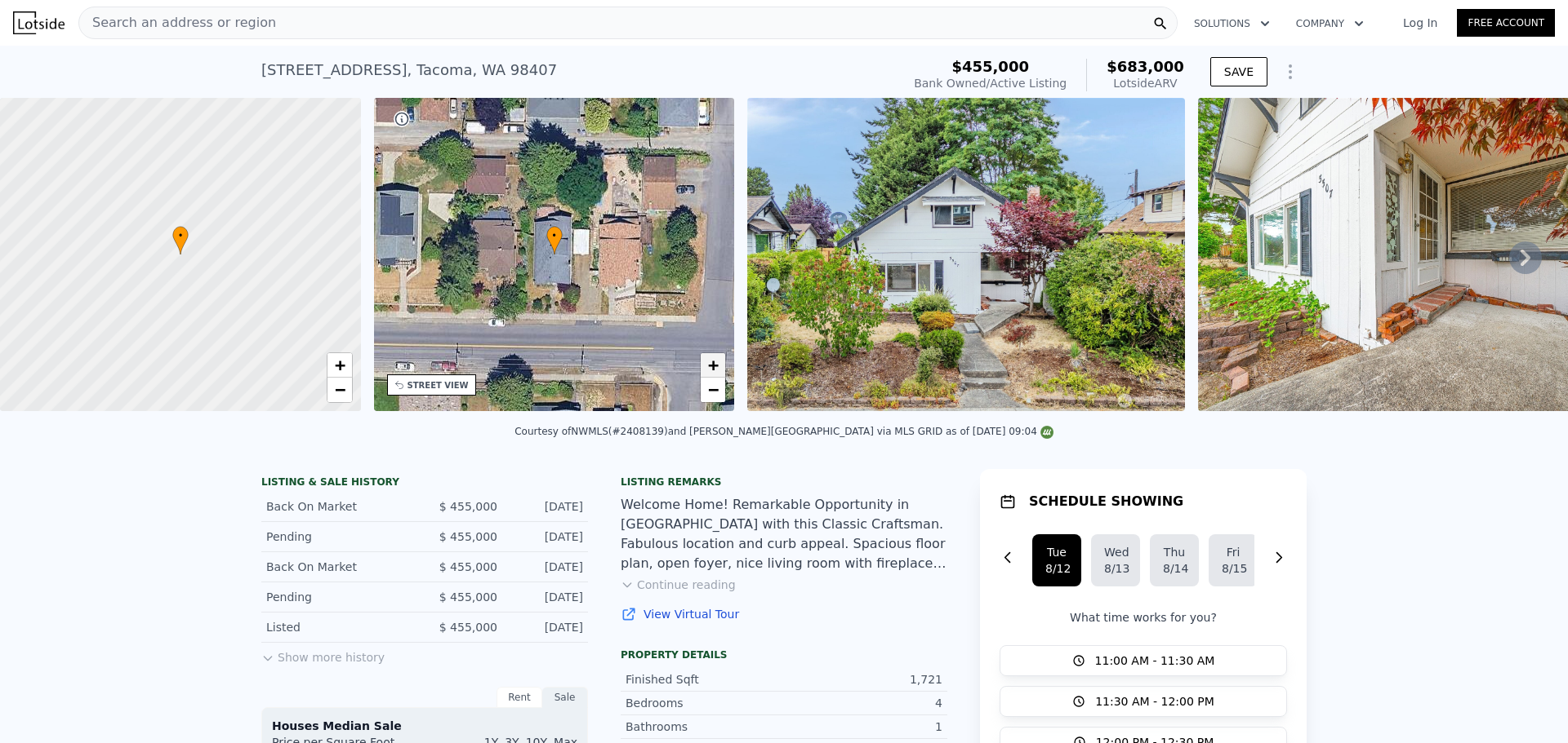
click at [712, 364] on span "+" at bounding box center [713, 364] width 10 height 20
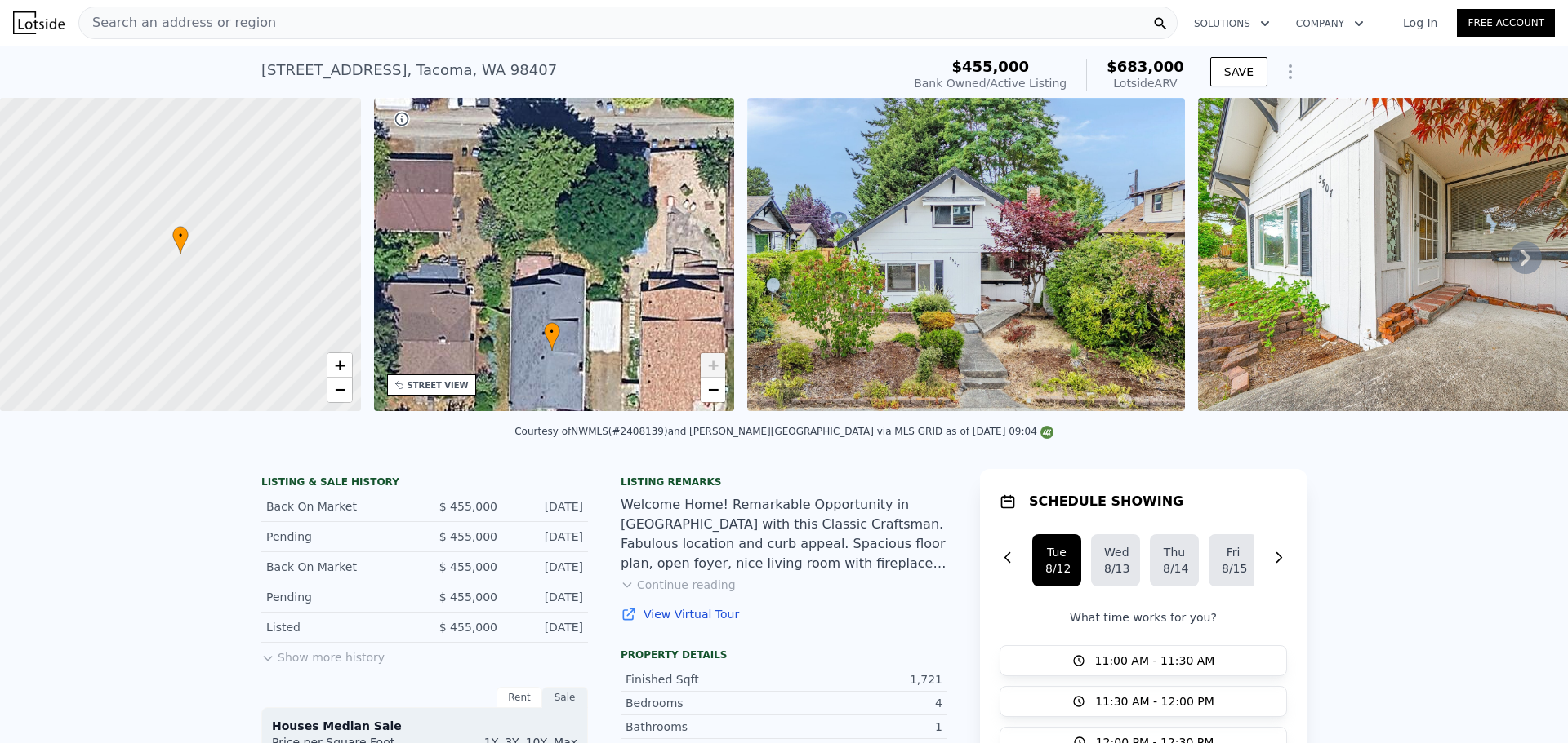
drag, startPoint x: 574, startPoint y: 180, endPoint x: 572, endPoint y: 277, distance: 97.0
click at [572, 277] on div "• + −" at bounding box center [554, 255] width 361 height 314
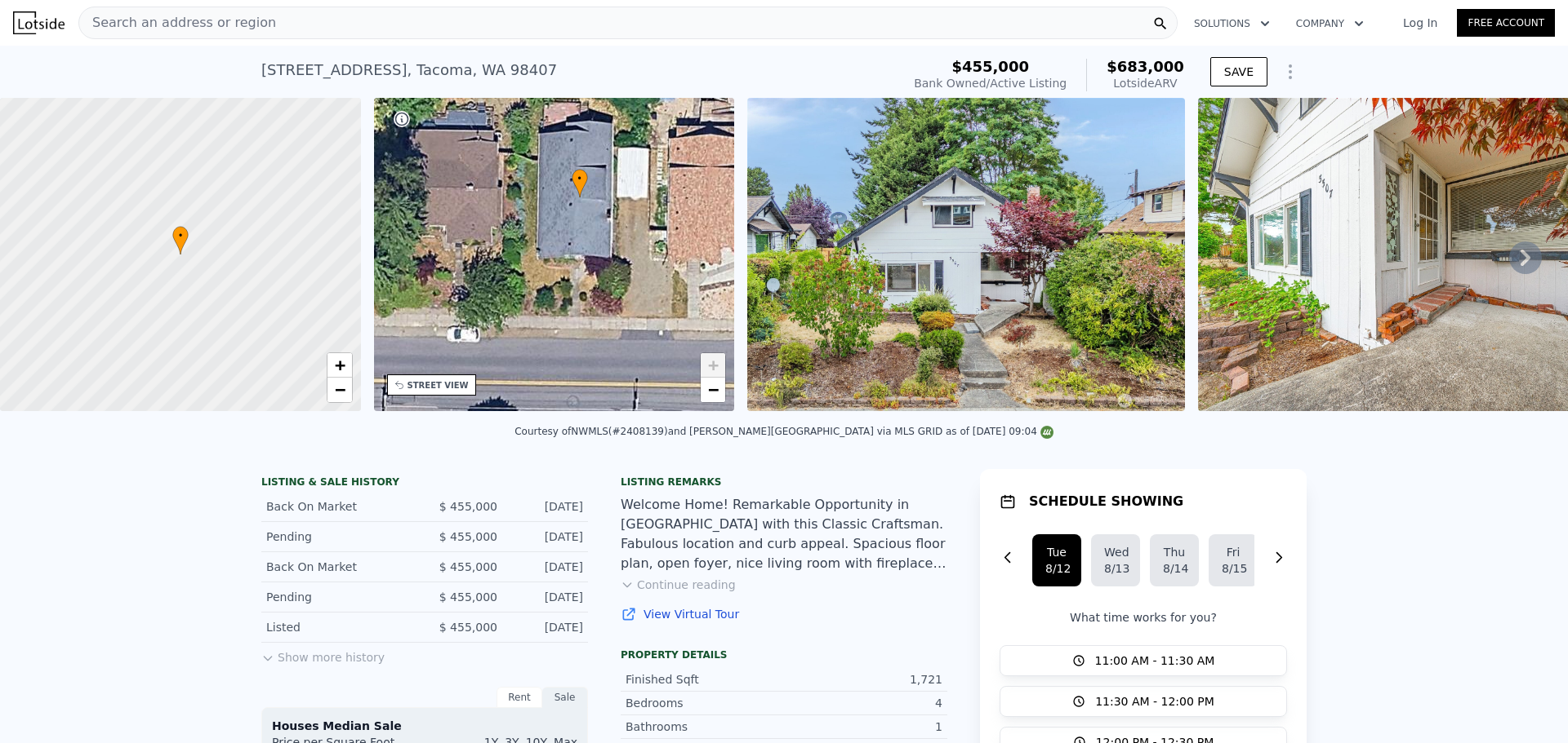
drag, startPoint x: 612, startPoint y: 362, endPoint x: 631, endPoint y: 217, distance: 146.2
click at [638, 211] on div "• + −" at bounding box center [554, 255] width 361 height 314
click at [1509, 256] on icon at bounding box center [1525, 258] width 32 height 32
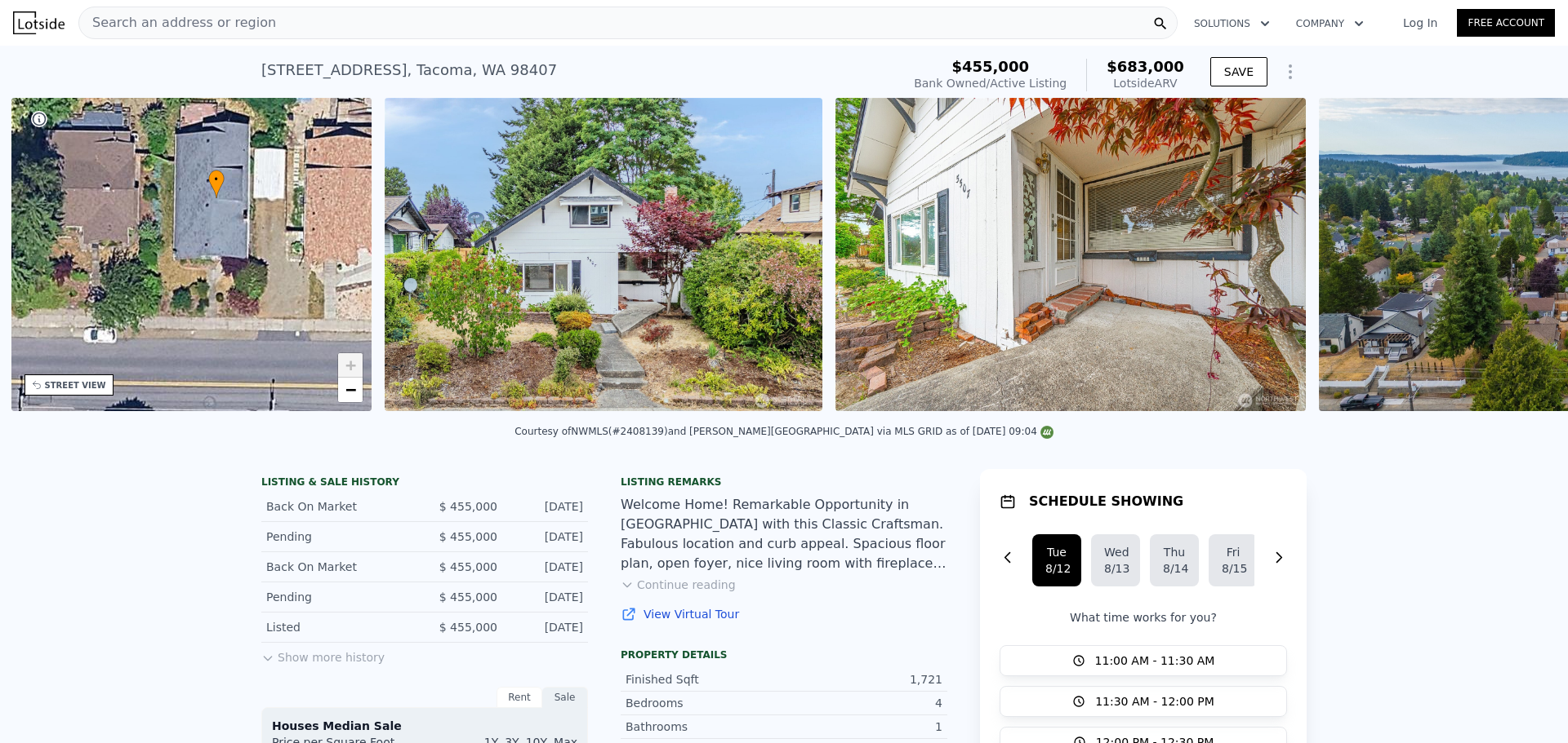
scroll to position [0, 381]
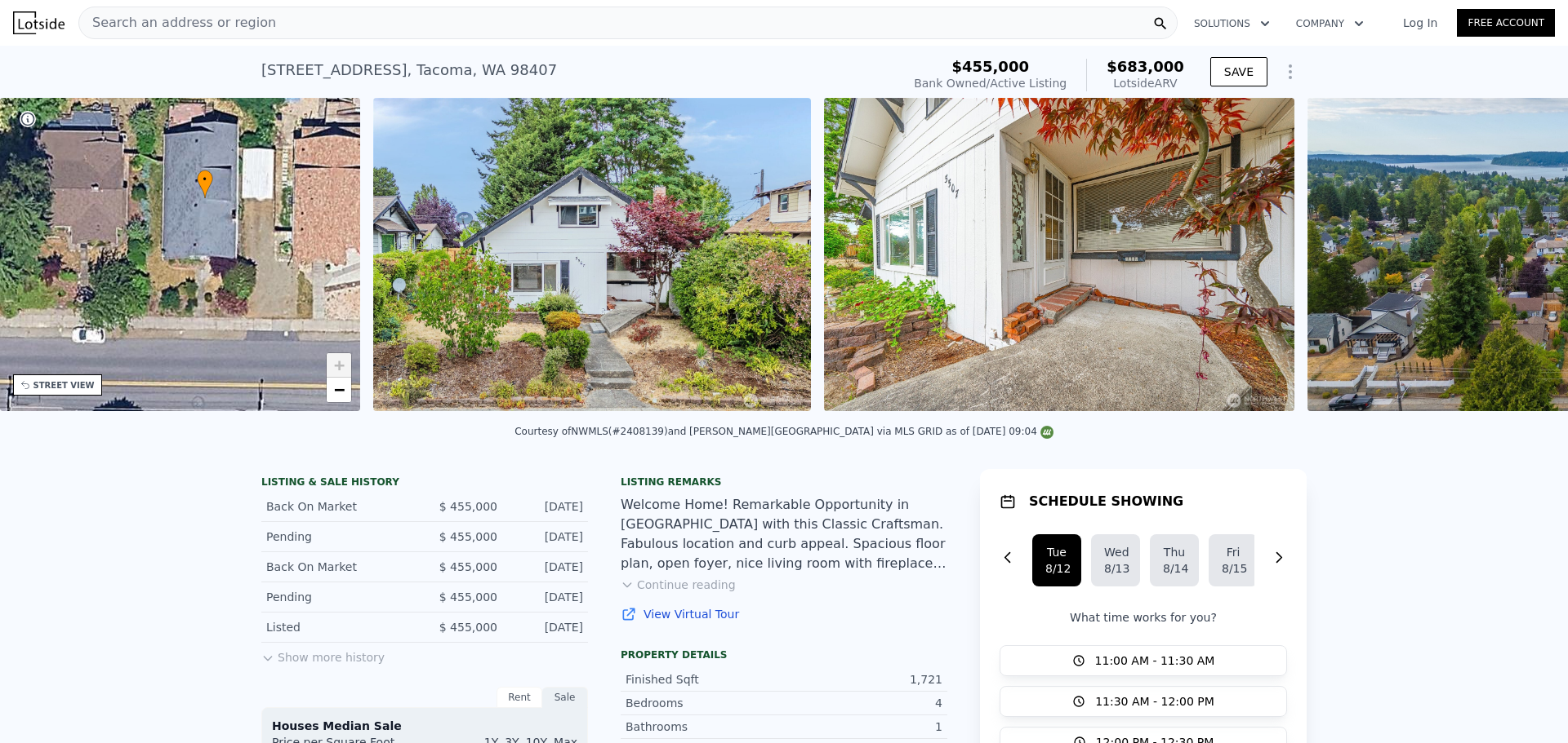
click at [1506, 256] on div "• + − • + − STREET VIEW ← Move left → Move right ↑ Move up ↓ Move down + Zoom i…" at bounding box center [784, 258] width 1568 height 319
click at [1511, 260] on icon at bounding box center [1525, 258] width 32 height 32
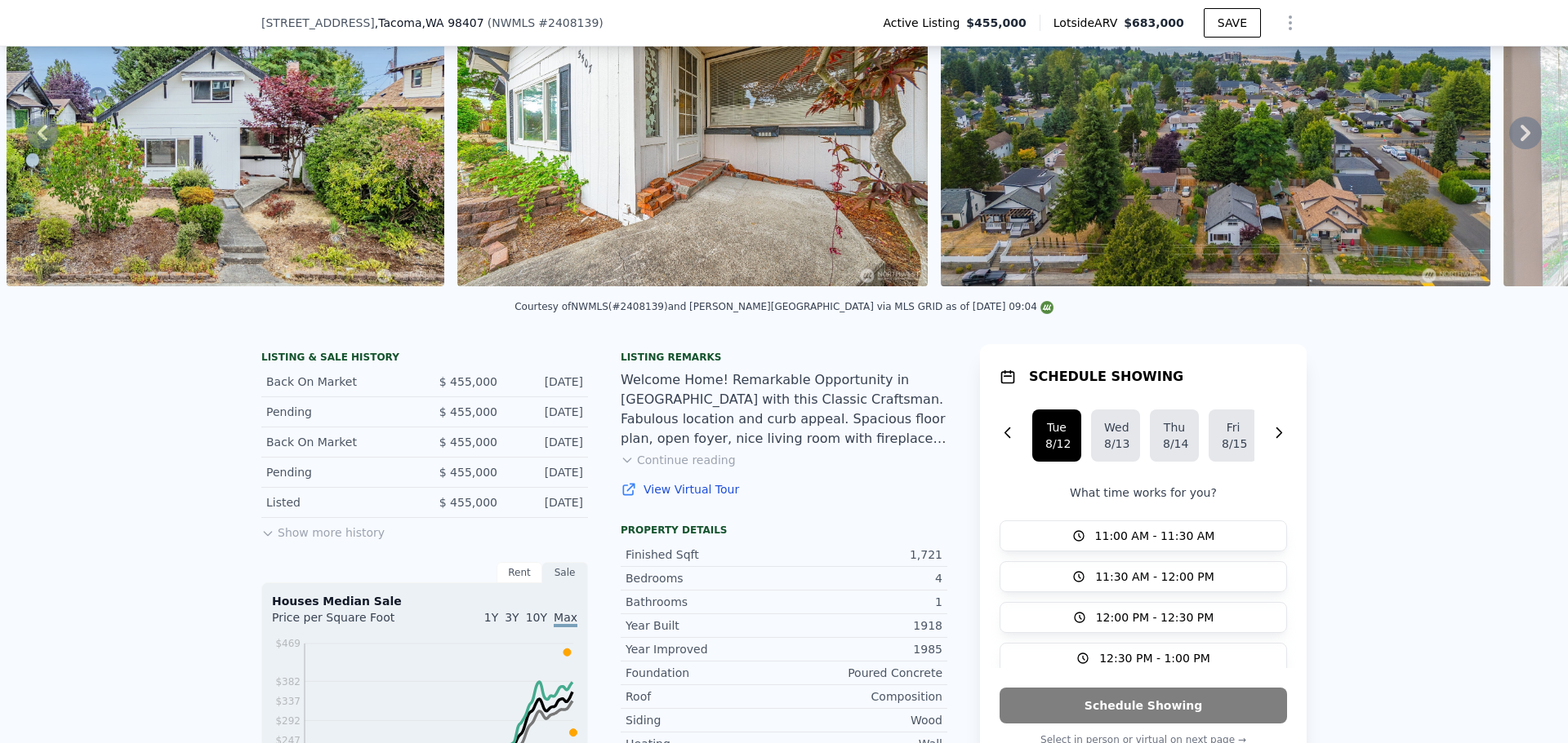
scroll to position [484, 0]
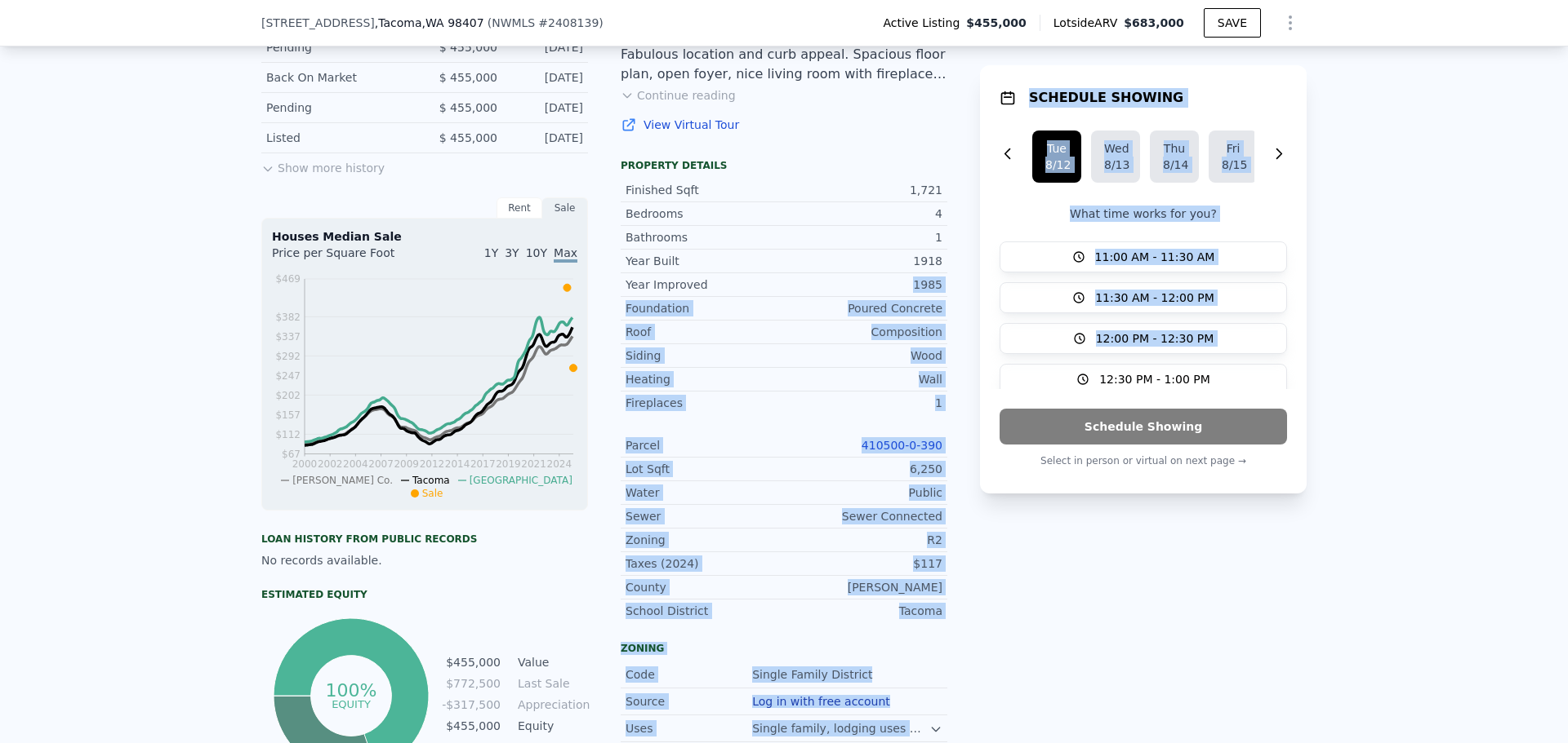
drag, startPoint x: 909, startPoint y: 292, endPoint x: 965, endPoint y: 306, distance: 57.7
click at [965, 306] on div "LISTING & SALE HISTORY Back On Market $ 455,000 Aug 6, 2025 Pending $ 455,000 J…" at bounding box center [784, 468] width 1045 height 978
click at [956, 308] on div "LISTING & SALE HISTORY Back On Market $ 455,000 Aug 6, 2025 Pending $ 455,000 J…" at bounding box center [784, 468] width 1045 height 978
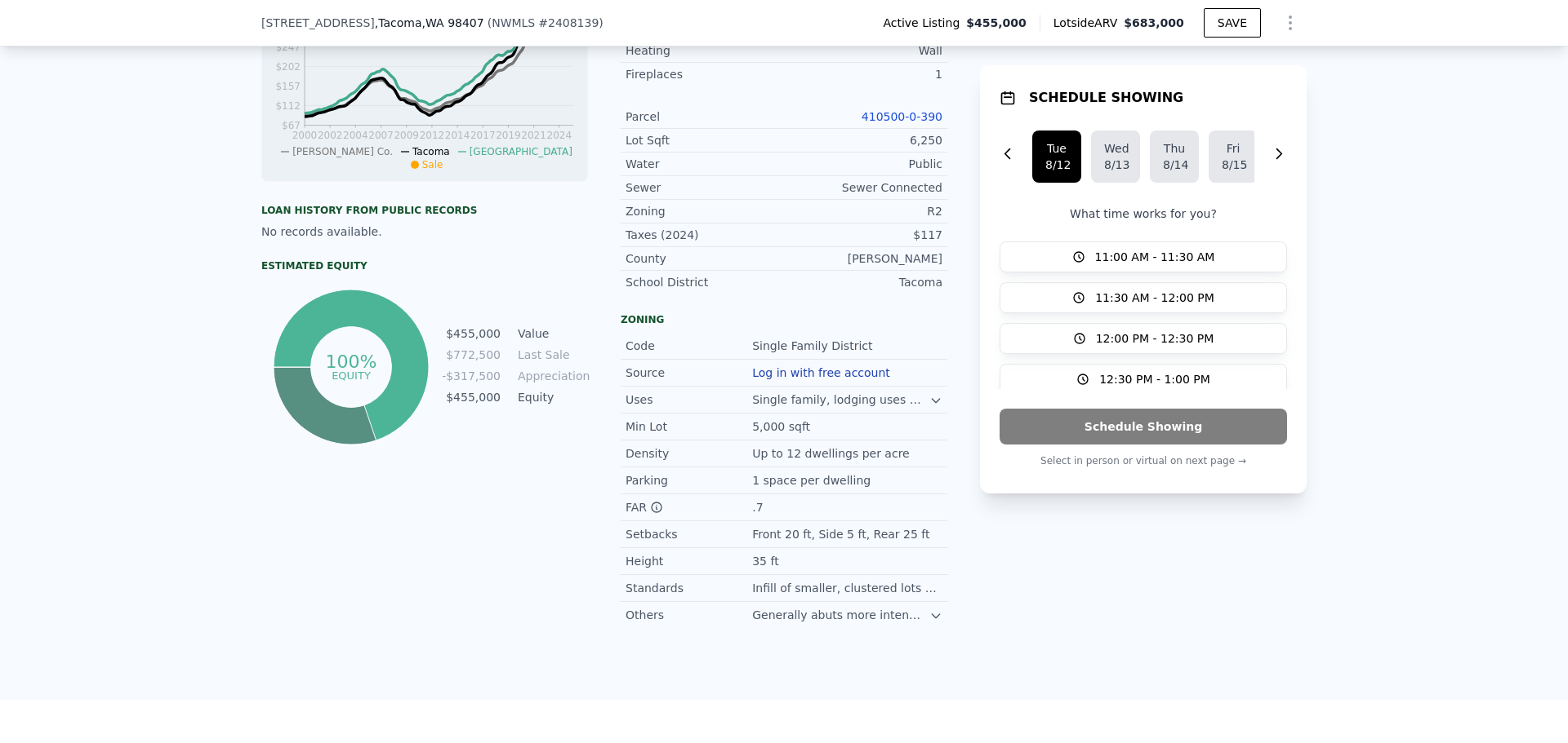
scroll to position [647, 0]
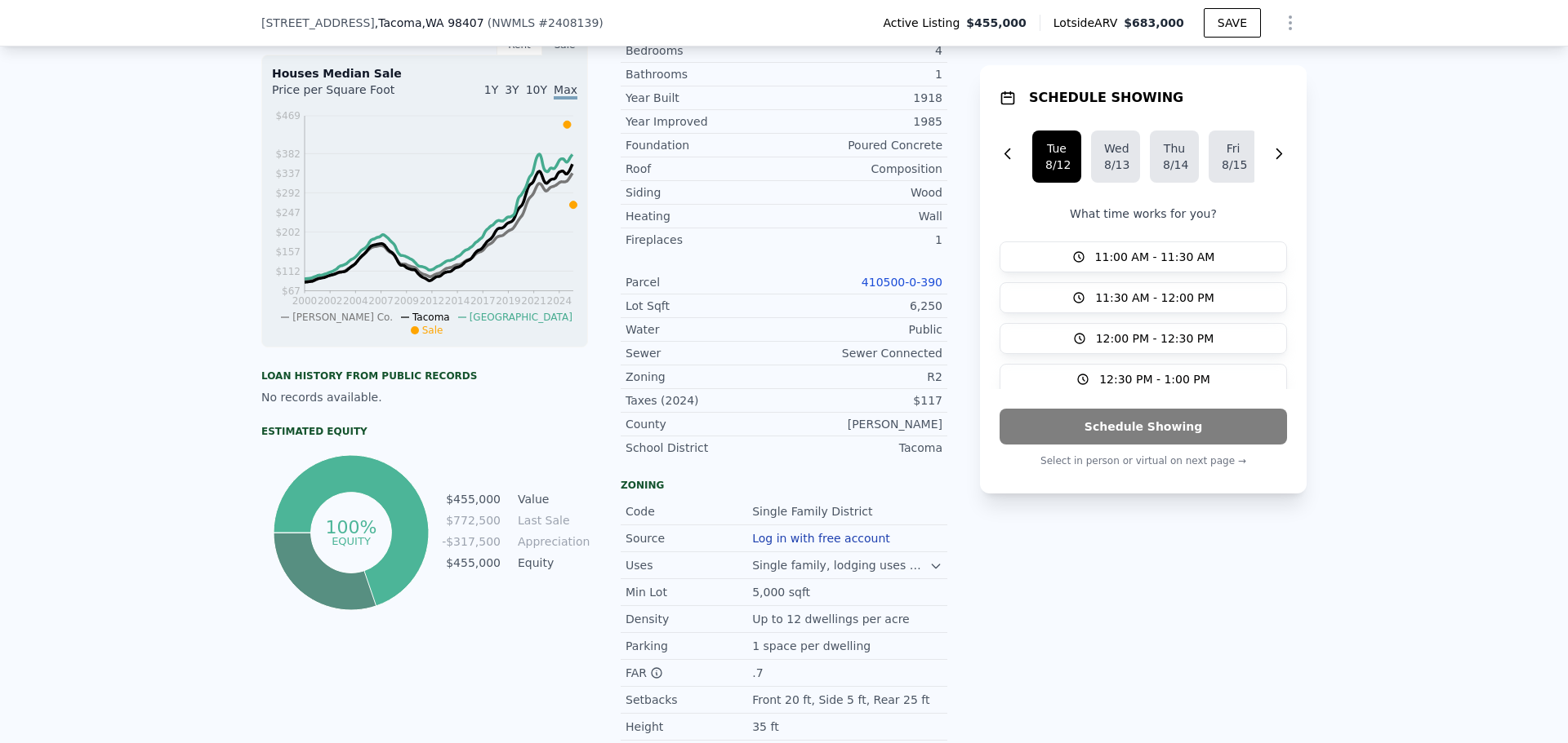
click at [892, 285] on link "410500-0-390" at bounding box center [902, 282] width 81 height 13
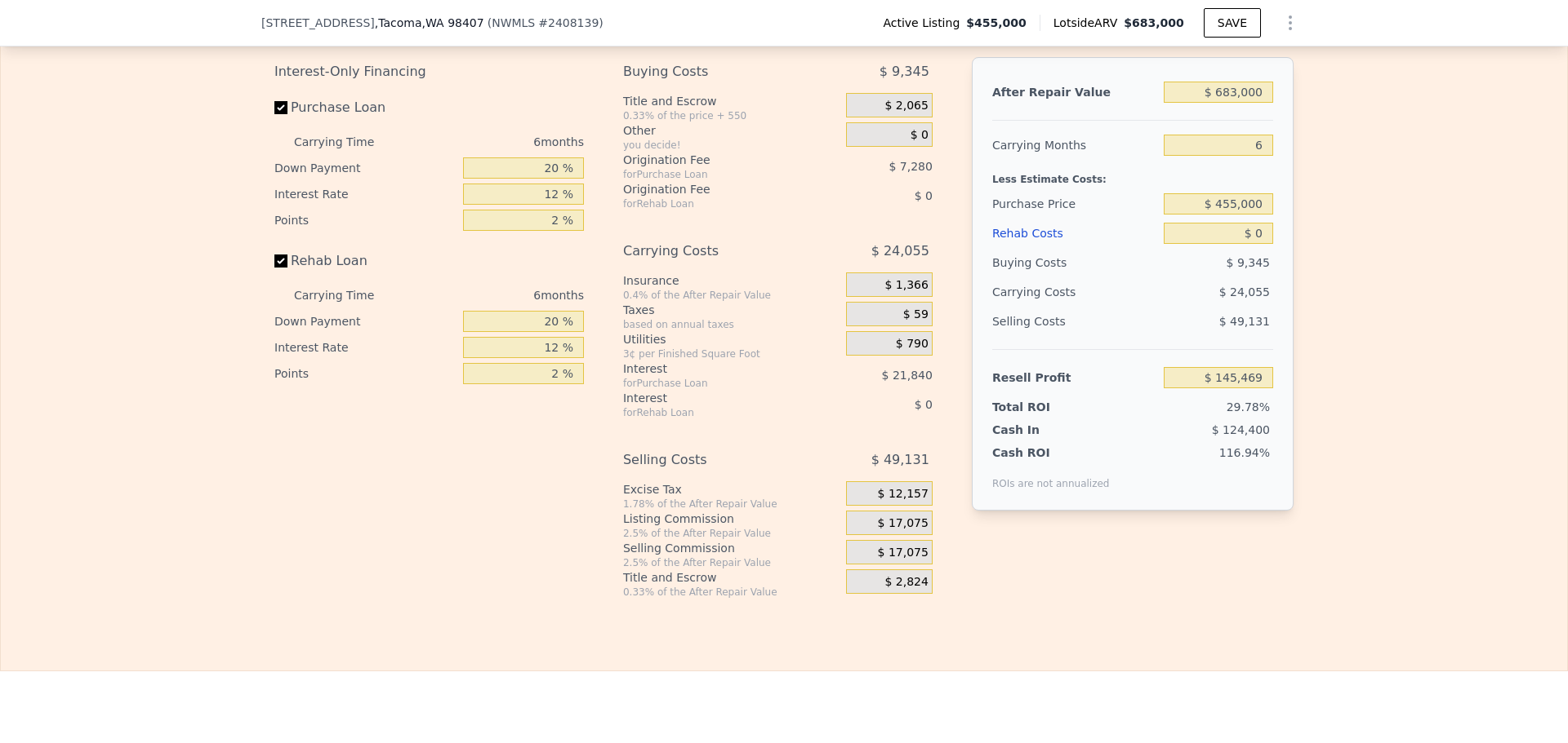
scroll to position [2687, 0]
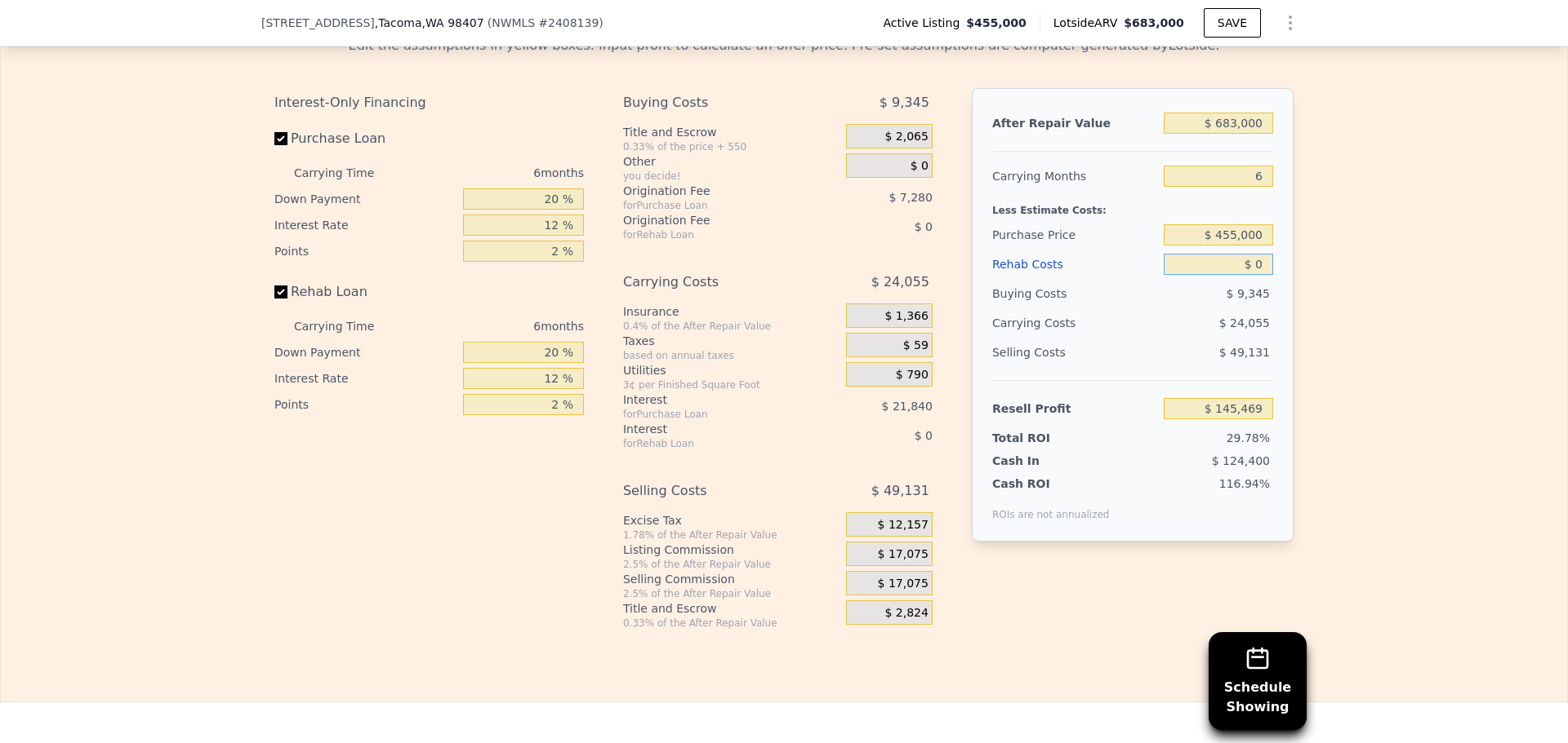
drag, startPoint x: 1248, startPoint y: 289, endPoint x: 1283, endPoint y: 287, distance: 35.1
click at [1283, 287] on div "After Repair Value $ 683,000 Carrying Months 6 Less Estimate Costs: Purchase Pr…" at bounding box center [1132, 315] width 322 height 454
type input "$ 1,000"
type input "$ 144,405"
type input "$ 10,000"
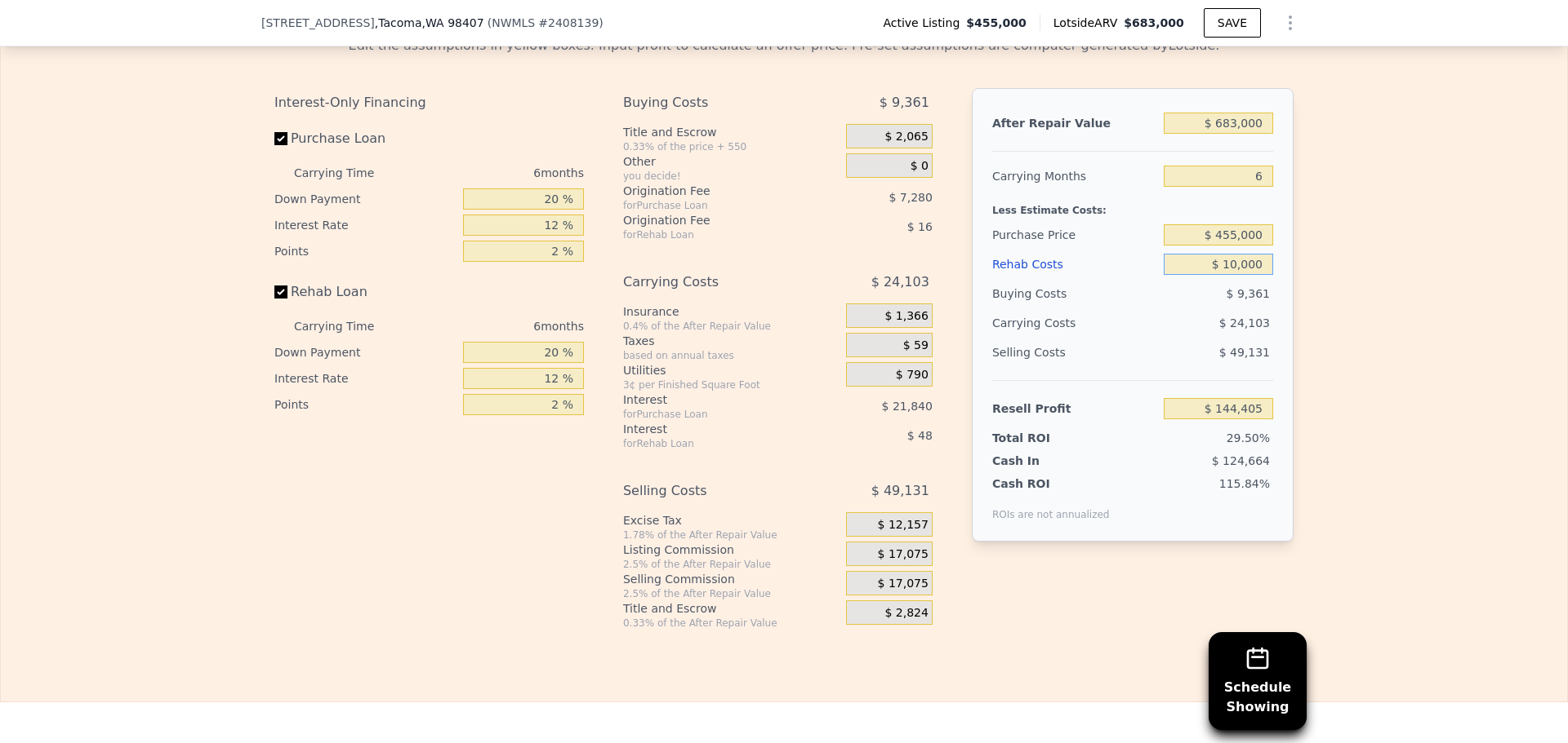
type input "$ 134,829"
type input "$ 100,000"
type input "$ 39,069"
type input "$ 100,000"
click at [1278, 288] on div "After Repair Value $ 683,000 Carrying Months 6 Less Estimate Costs: Purchase Pr…" at bounding box center [1132, 315] width 322 height 454
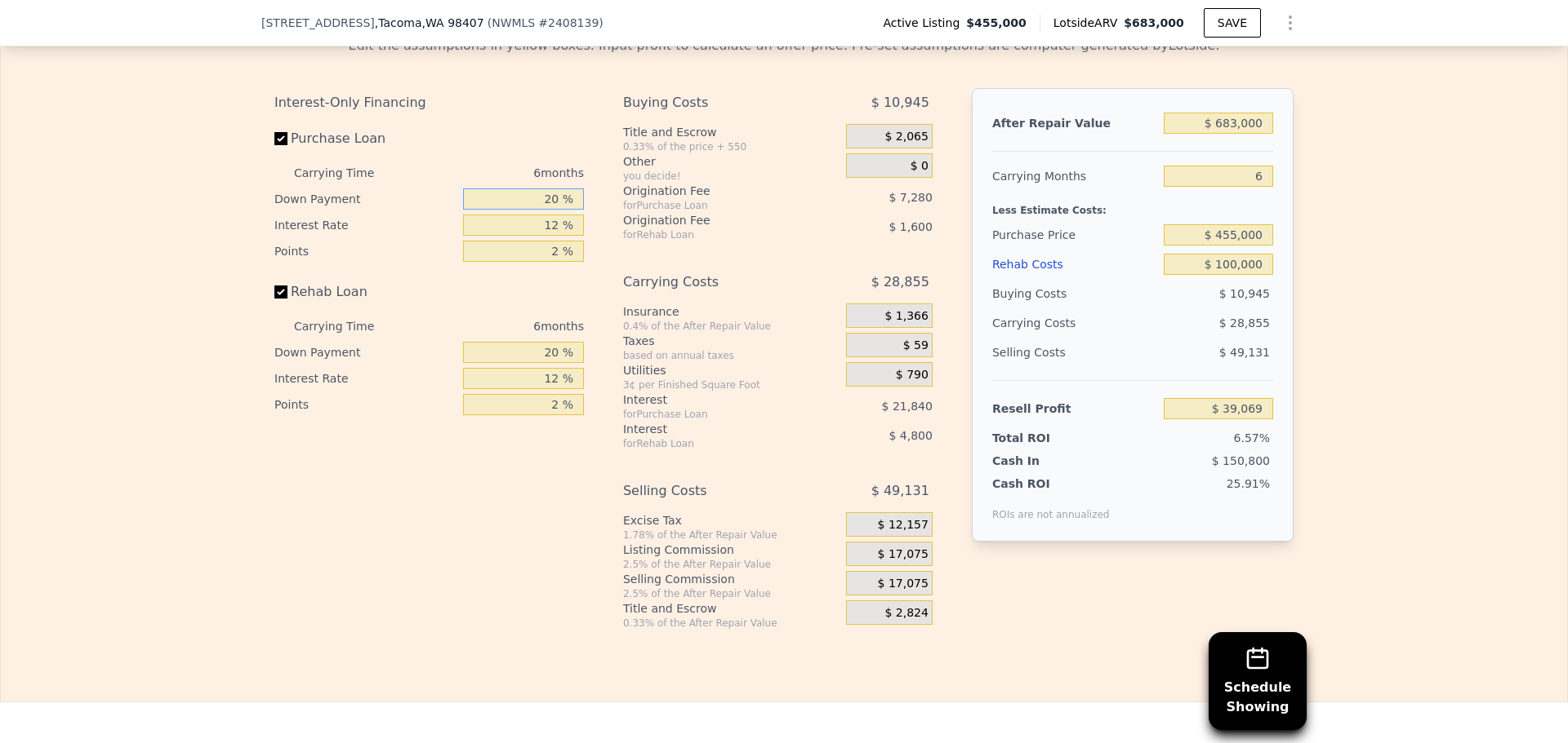
drag, startPoint x: 521, startPoint y: 220, endPoint x: 679, endPoint y: 244, distance: 159.8
click at [681, 244] on div "Interest-Only Financing Purchase Loan Carrying Time 6 months Down Payment 20 % …" at bounding box center [784, 359] width 1019 height 542
type input "1 %"
type input "$ 32,150"
type input "10 %"
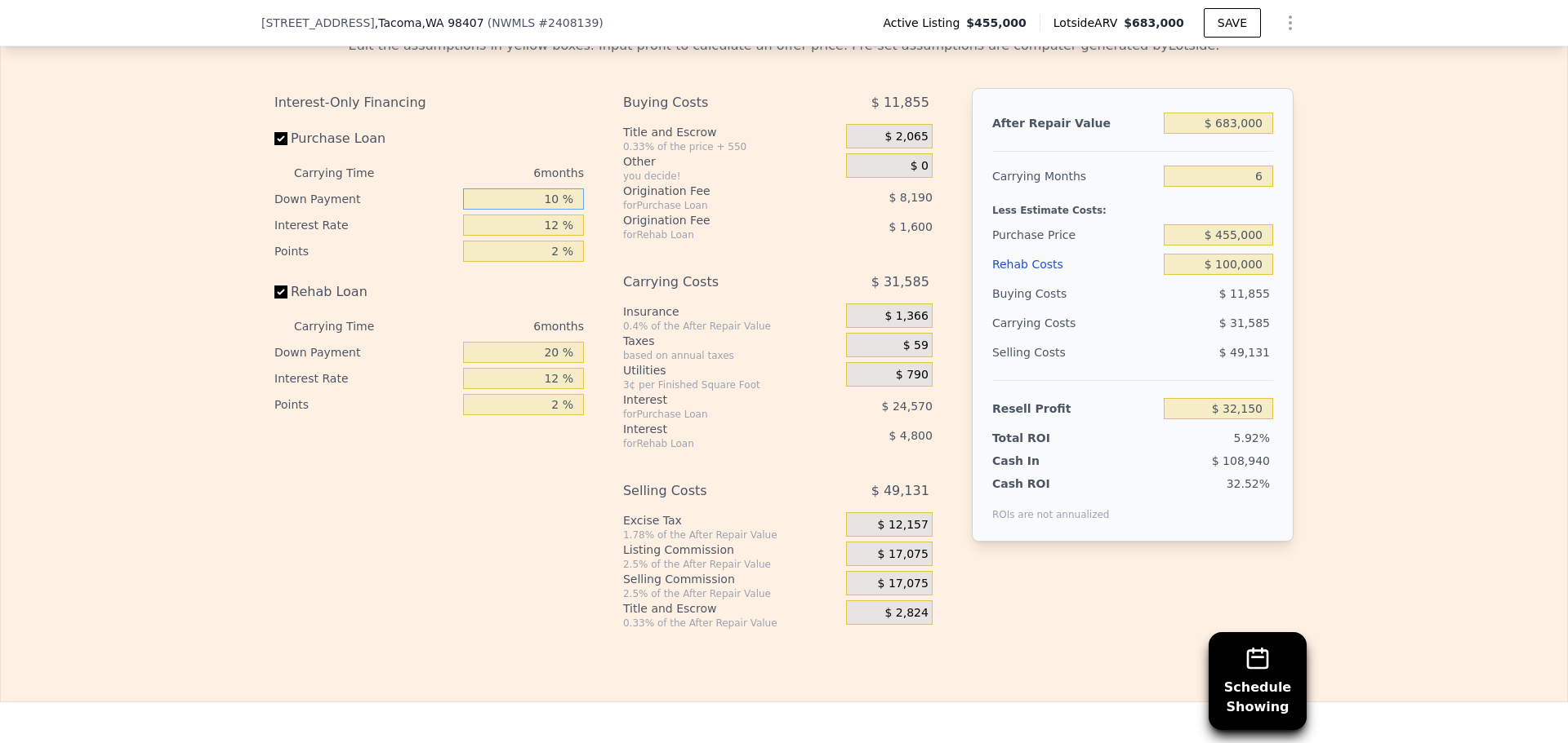
type input "$ 35,429"
type input "10 %"
drag, startPoint x: 525, startPoint y: 249, endPoint x: 593, endPoint y: 249, distance: 68.0
click at [593, 249] on div "Interest-Only Financing Purchase Loan Carrying Time 6 months Down Payment 10 % …" at bounding box center [784, 359] width 1019 height 542
type input "1 %"
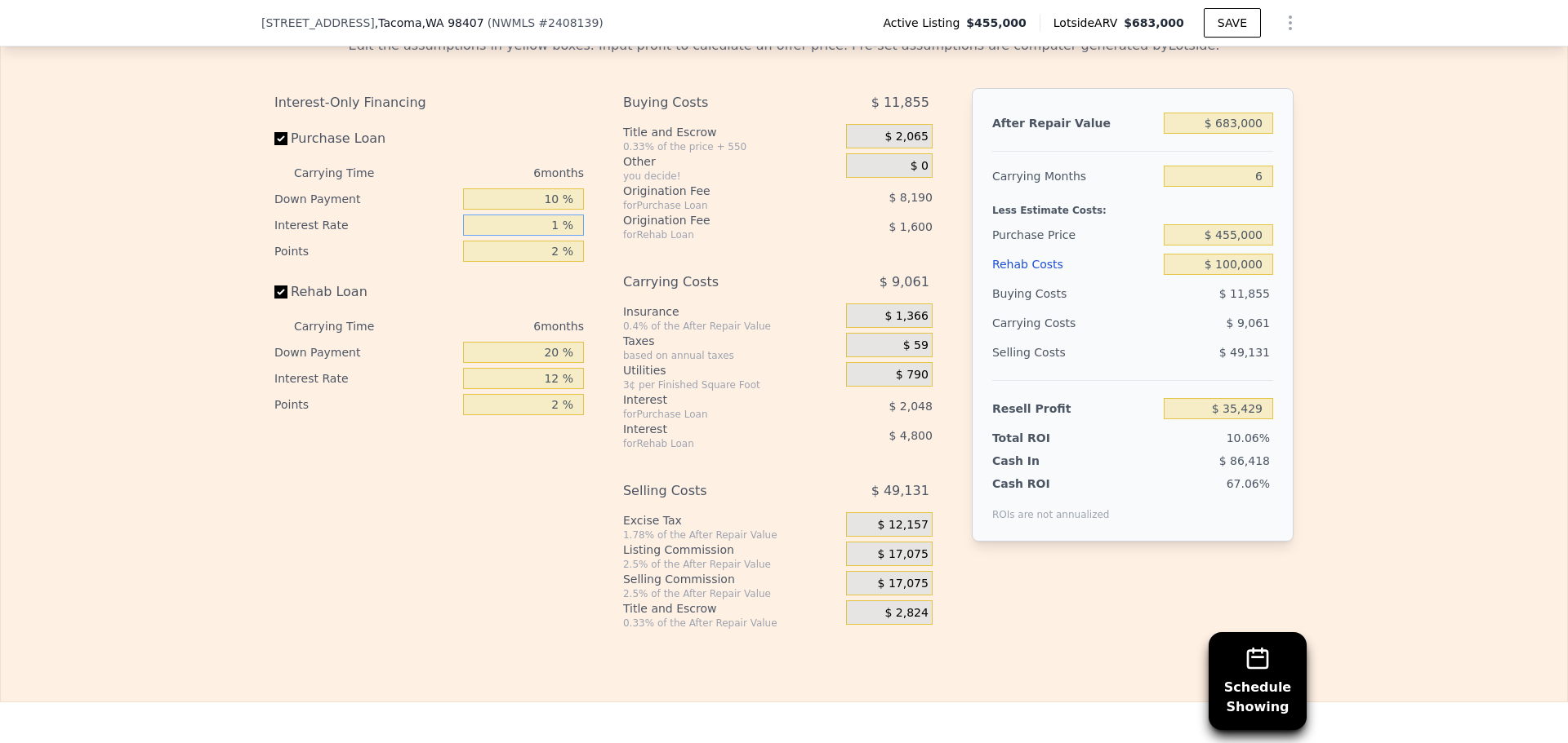
type input "$ 57,953"
type input "11 %"
type input "$ 37,475"
type input "11 %"
drag, startPoint x: 519, startPoint y: 382, endPoint x: 638, endPoint y: 379, distance: 119.0
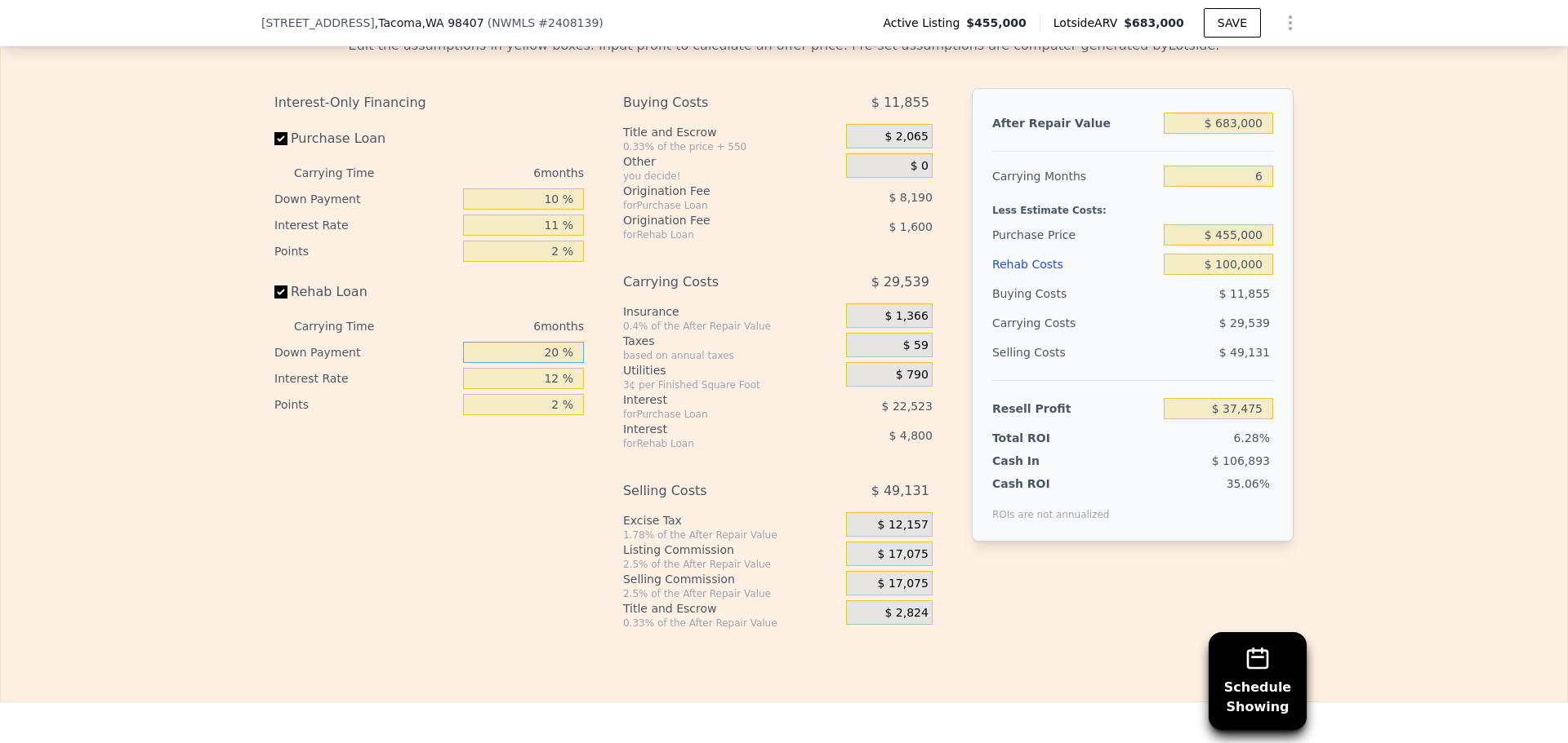
click at [638, 379] on div "Interest-Only Financing Purchase Loan Carrying Time 6 months Down Payment 10 % …" at bounding box center [784, 359] width 1019 height 542
type input "10 %"
type input "$ 36,675"
type input "10 %"
drag, startPoint x: 542, startPoint y: 403, endPoint x: 614, endPoint y: 403, distance: 72.0
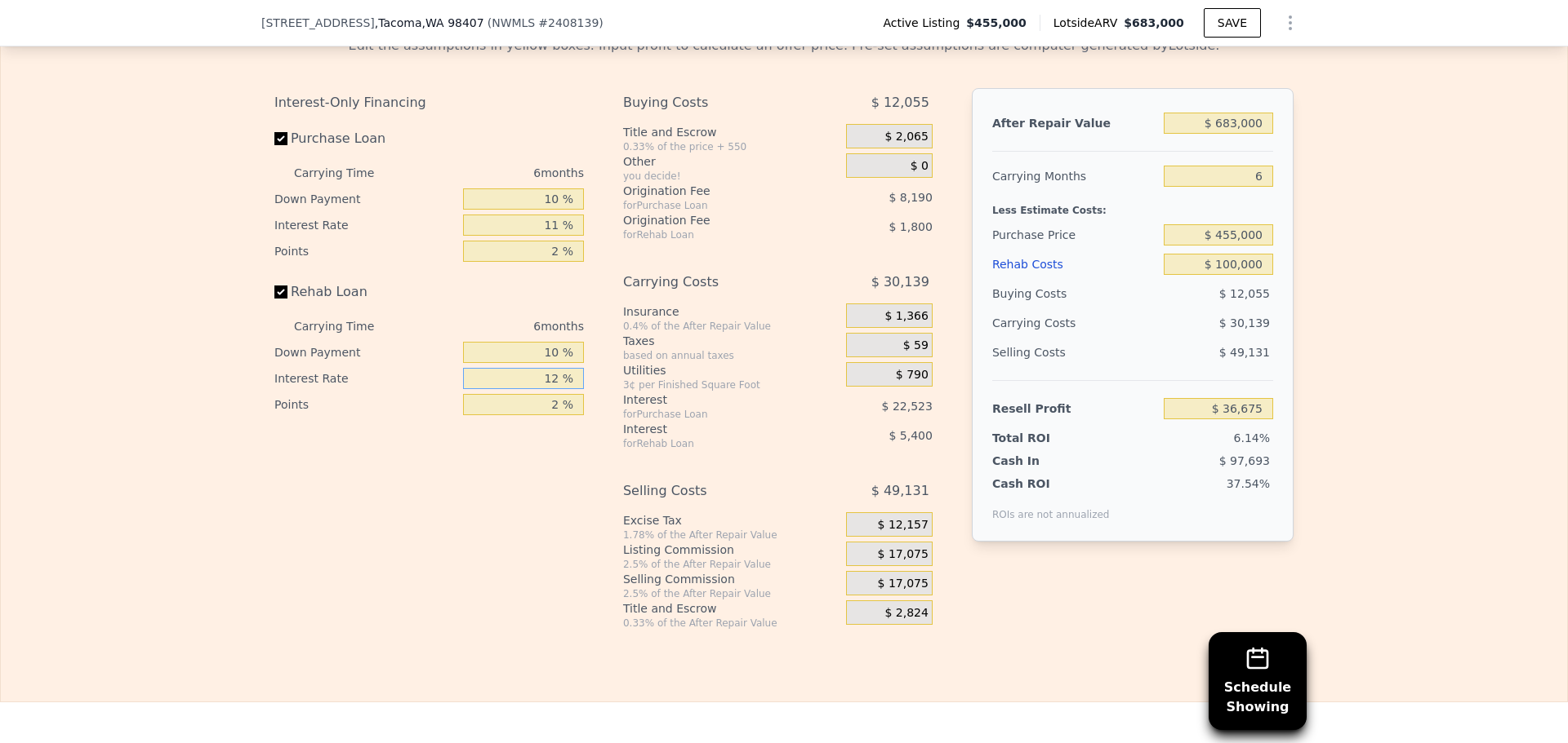
click at [611, 403] on div "Interest-Only Financing Purchase Loan Carrying Time 6 months Down Payment 10 % …" at bounding box center [784, 359] width 1019 height 542
type input "1 %"
type input "$ 41,625"
type input "11 %"
type input "$ 37,125"
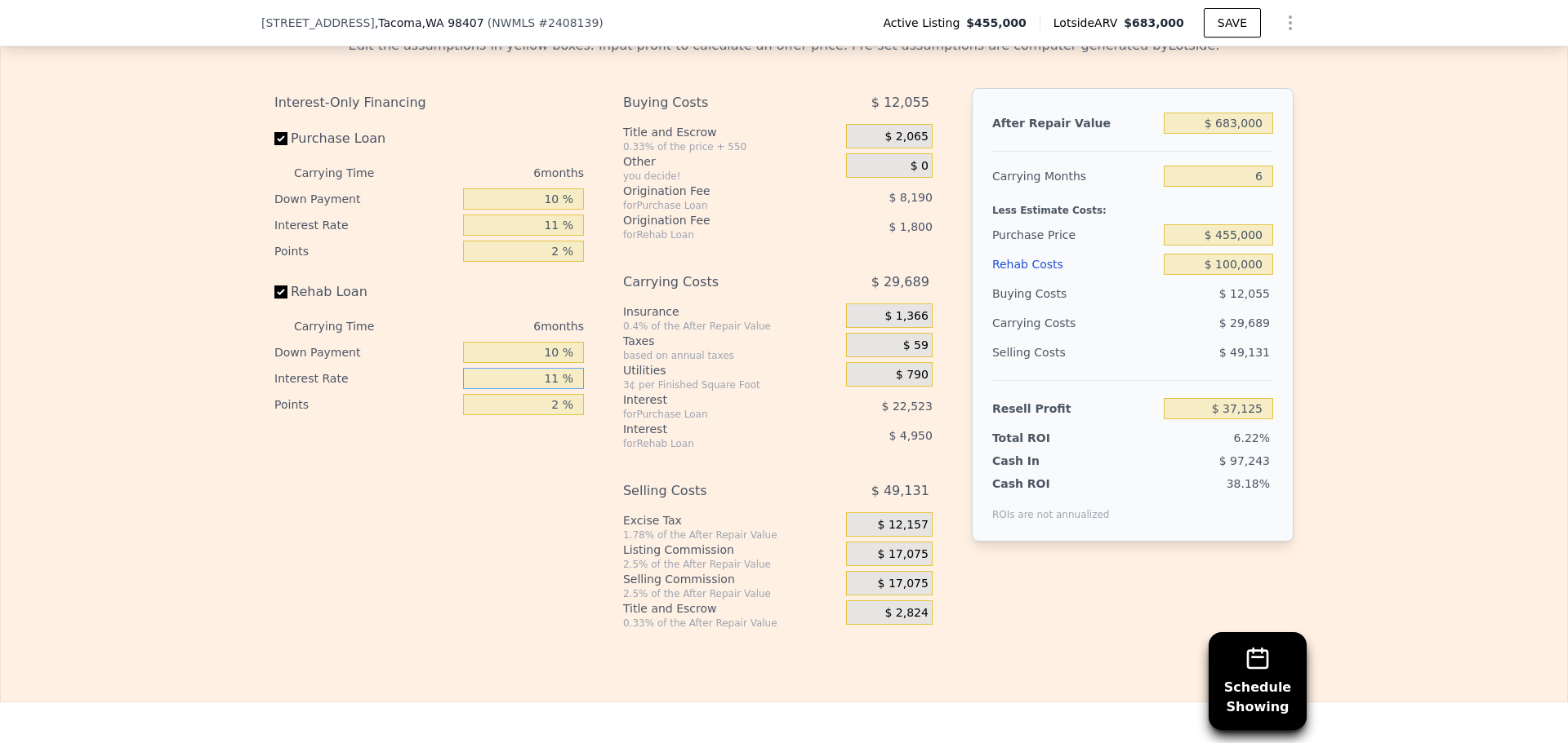
type input "11 %"
click at [1423, 335] on div "Edit the assumptions in yellow boxes. Input profit to calculate an offer price.…" at bounding box center [784, 326] width 1566 height 607
drag, startPoint x: 1241, startPoint y: 200, endPoint x: 1290, endPoint y: 195, distance: 49.3
click at [1269, 195] on div "After Repair Value $ 683,000 Carrying Months 6 Less Estimate Costs: Purchase Pr…" at bounding box center [1132, 315] width 322 height 454
type input "4"
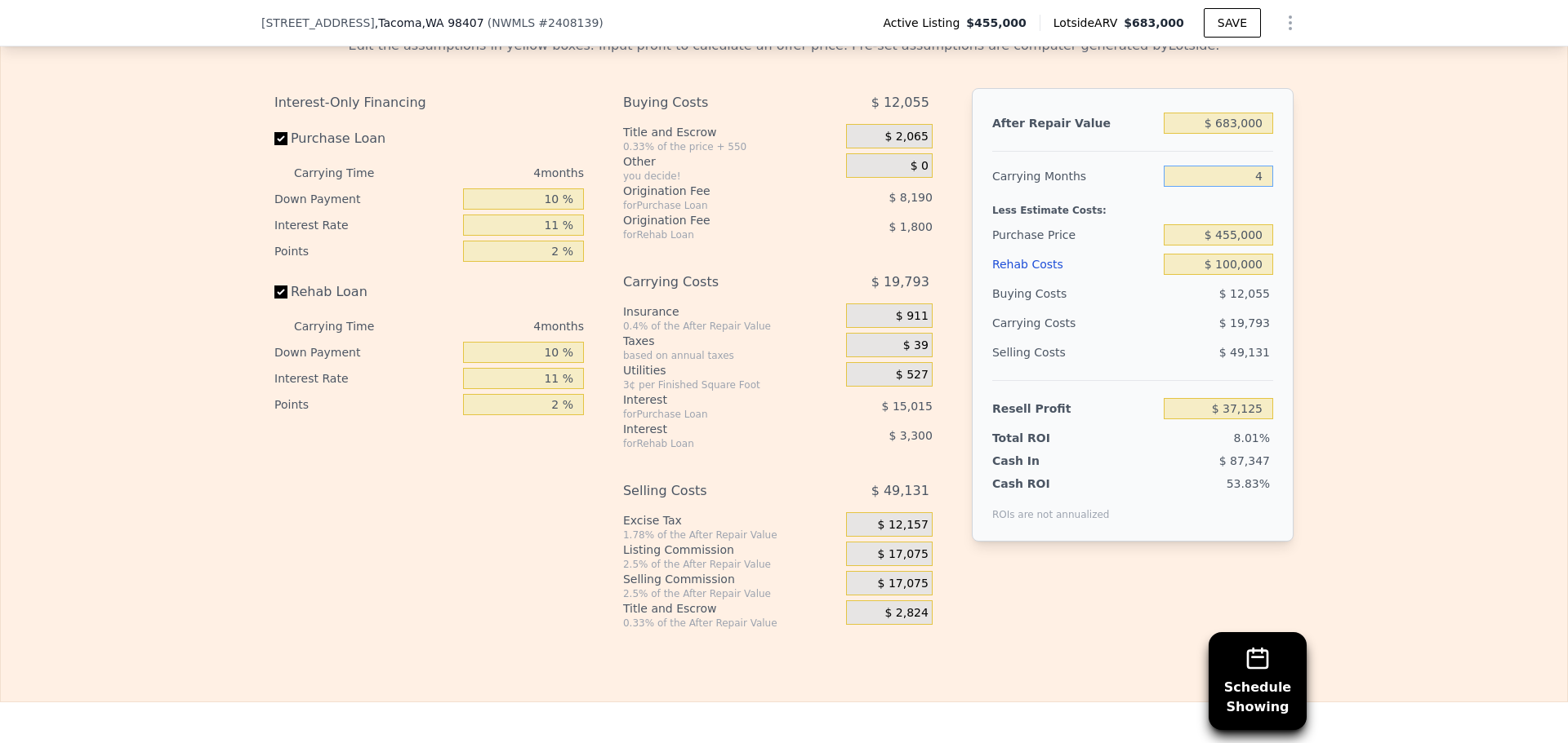
type input "$ 47,021"
type input "4"
click at [1404, 196] on div "Edit the assumptions in yellow boxes. Input profit to calculate an offer price.…" at bounding box center [784, 326] width 1566 height 607
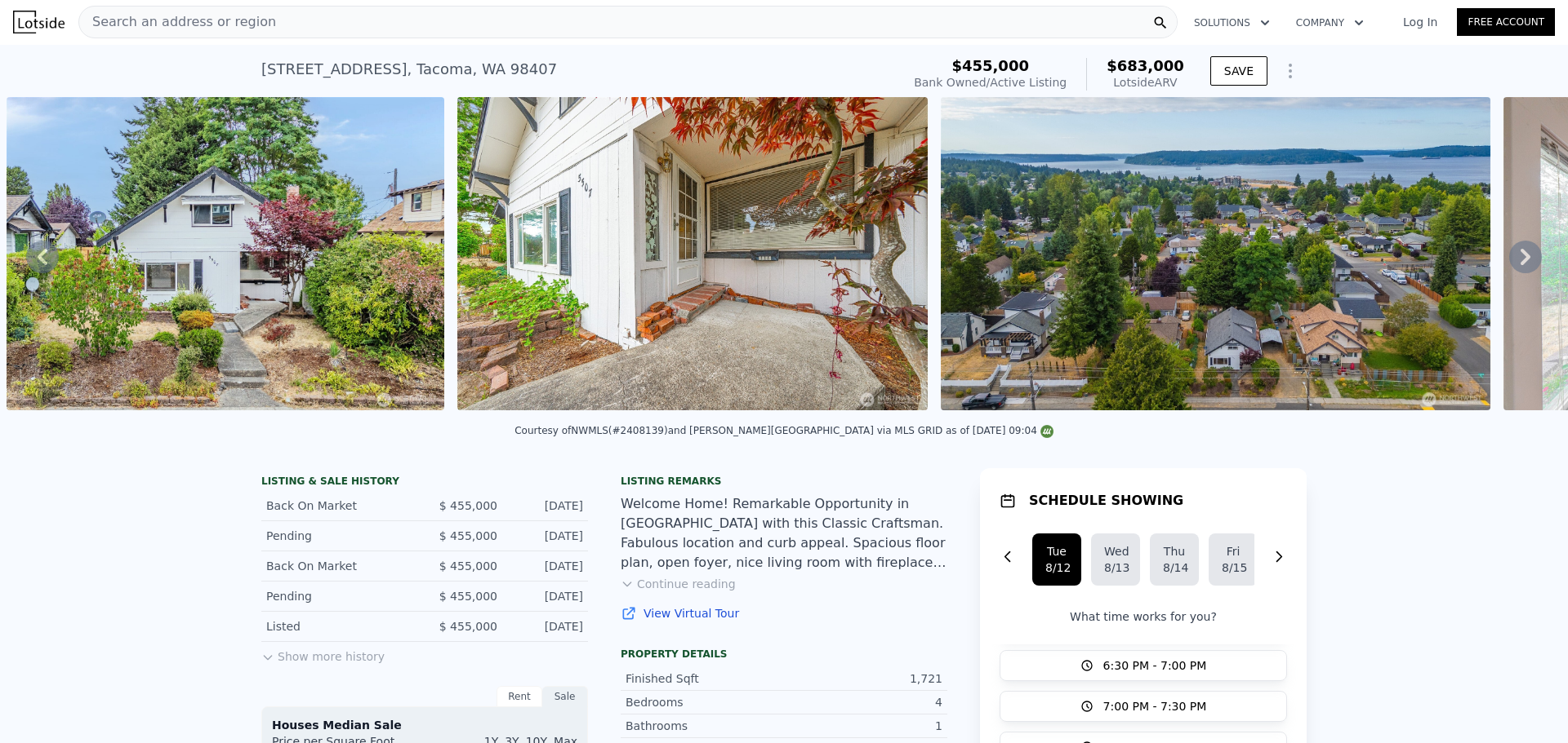
scroll to position [0, 0]
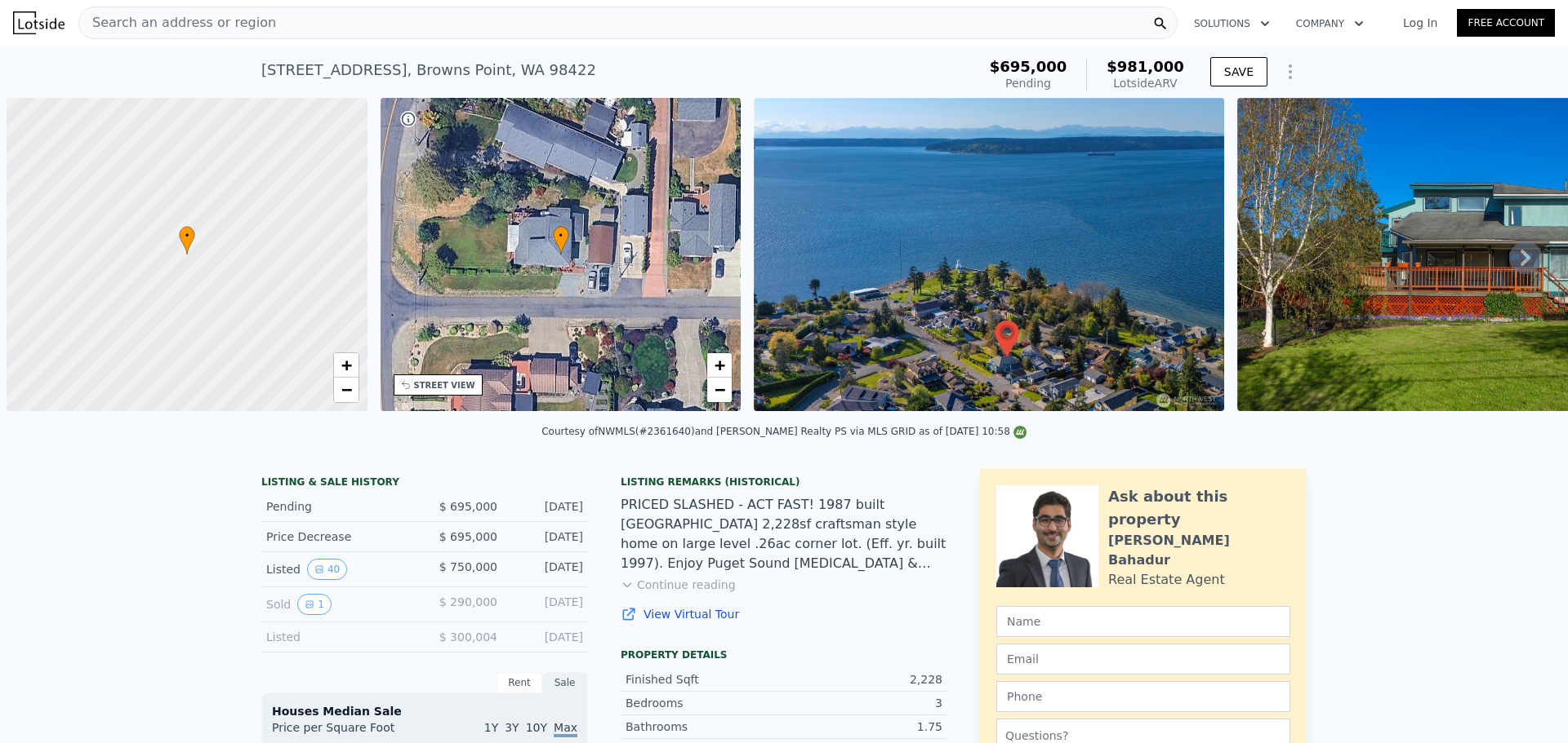
scroll to position [0, 7]
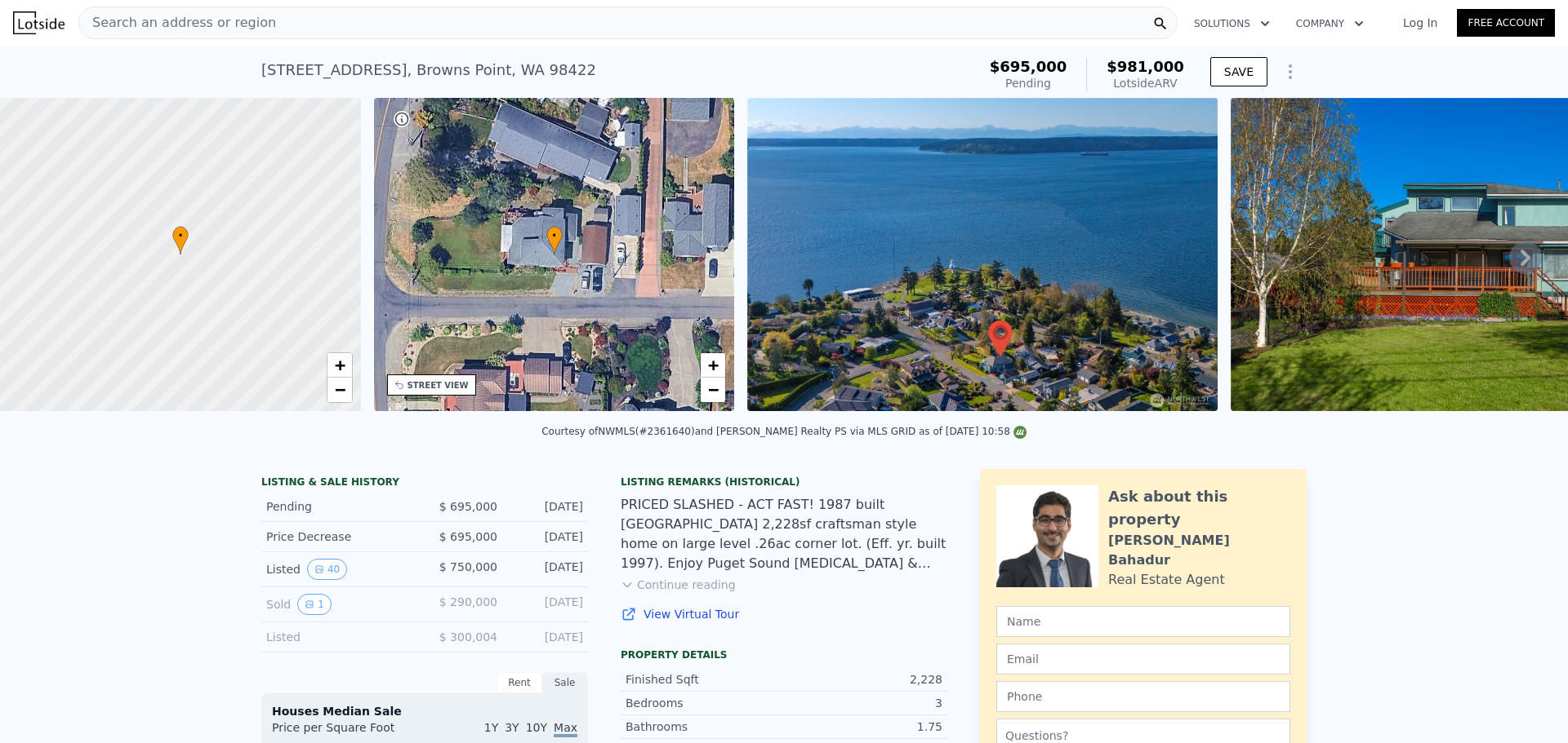
checkbox input "false"
type input "$ 980,000"
type input "$ 160,568"
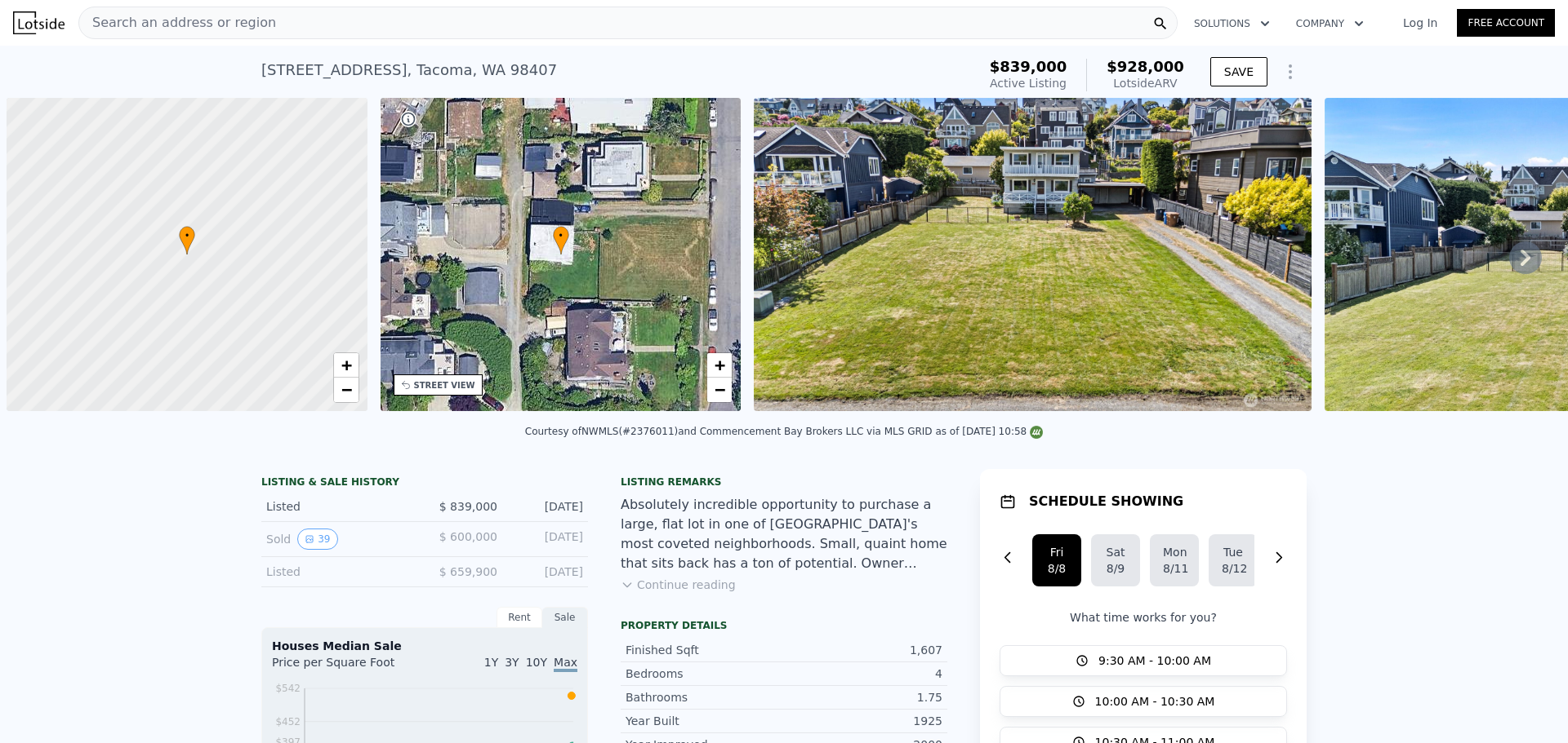
scroll to position [0, 7]
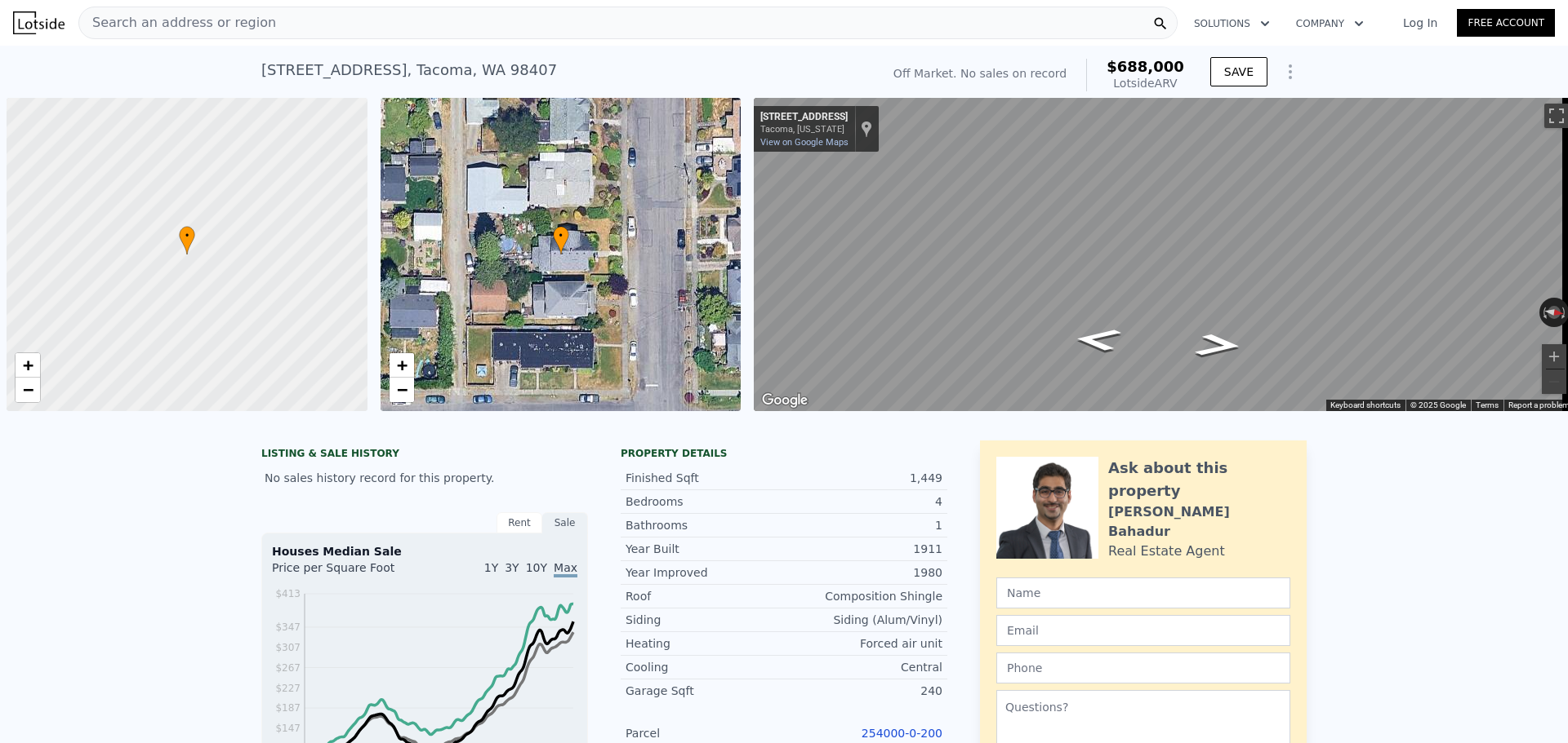
scroll to position [0, 7]
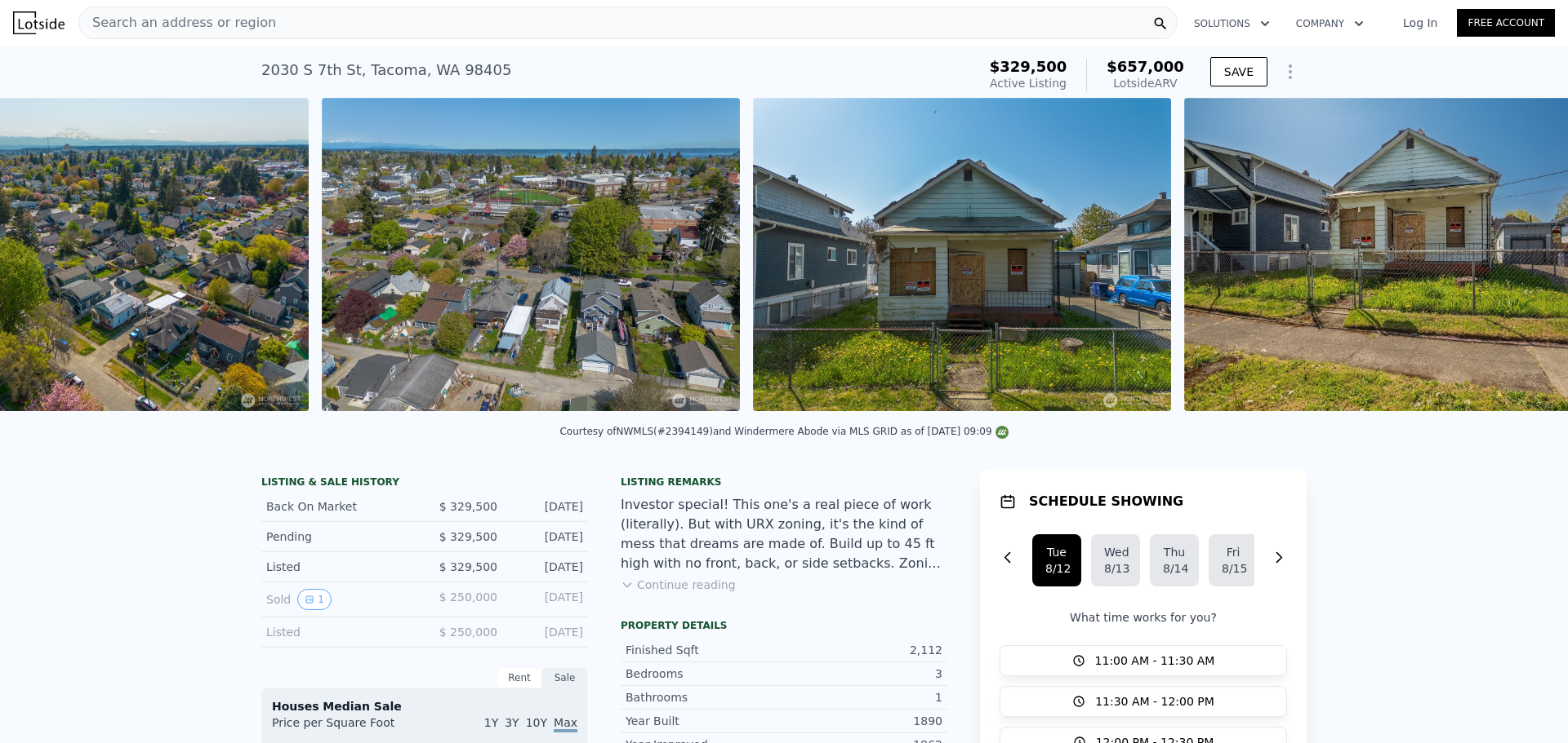
scroll to position [0, 3596]
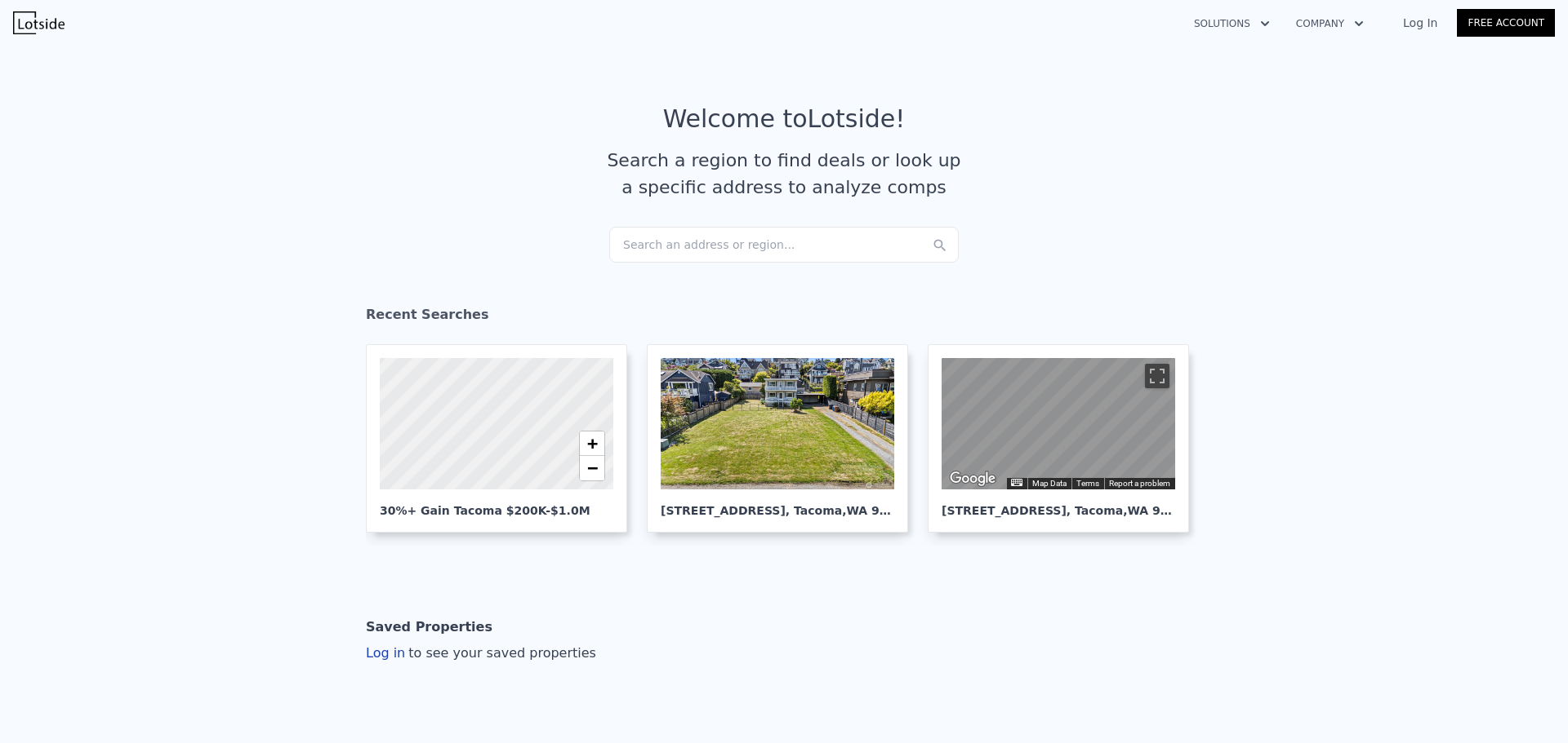
click at [698, 239] on div "Search an address or region..." at bounding box center [784, 245] width 349 height 36
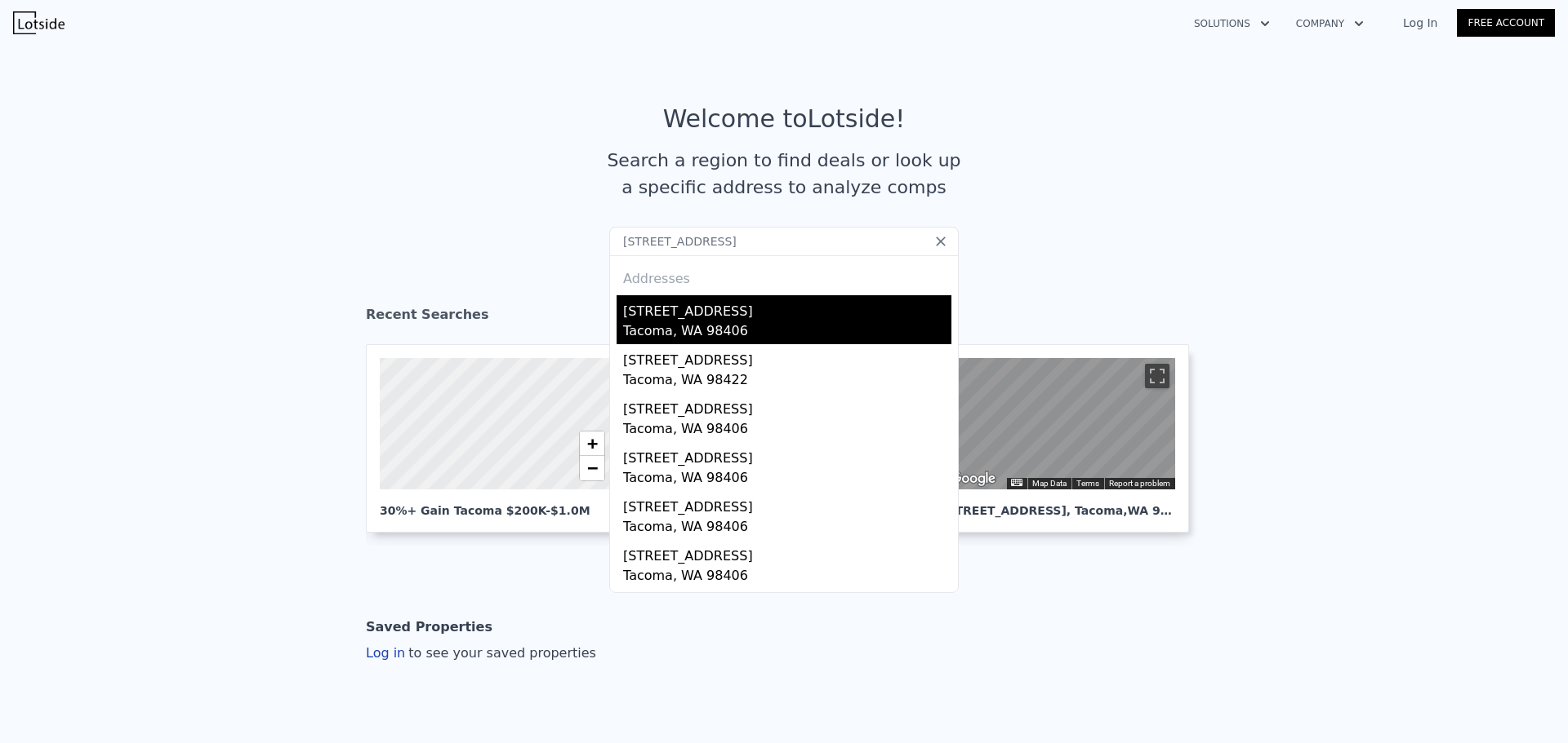
type input "[STREET_ADDRESS]"
click at [726, 325] on div "Tacoma, WA 98406" at bounding box center [787, 333] width 328 height 23
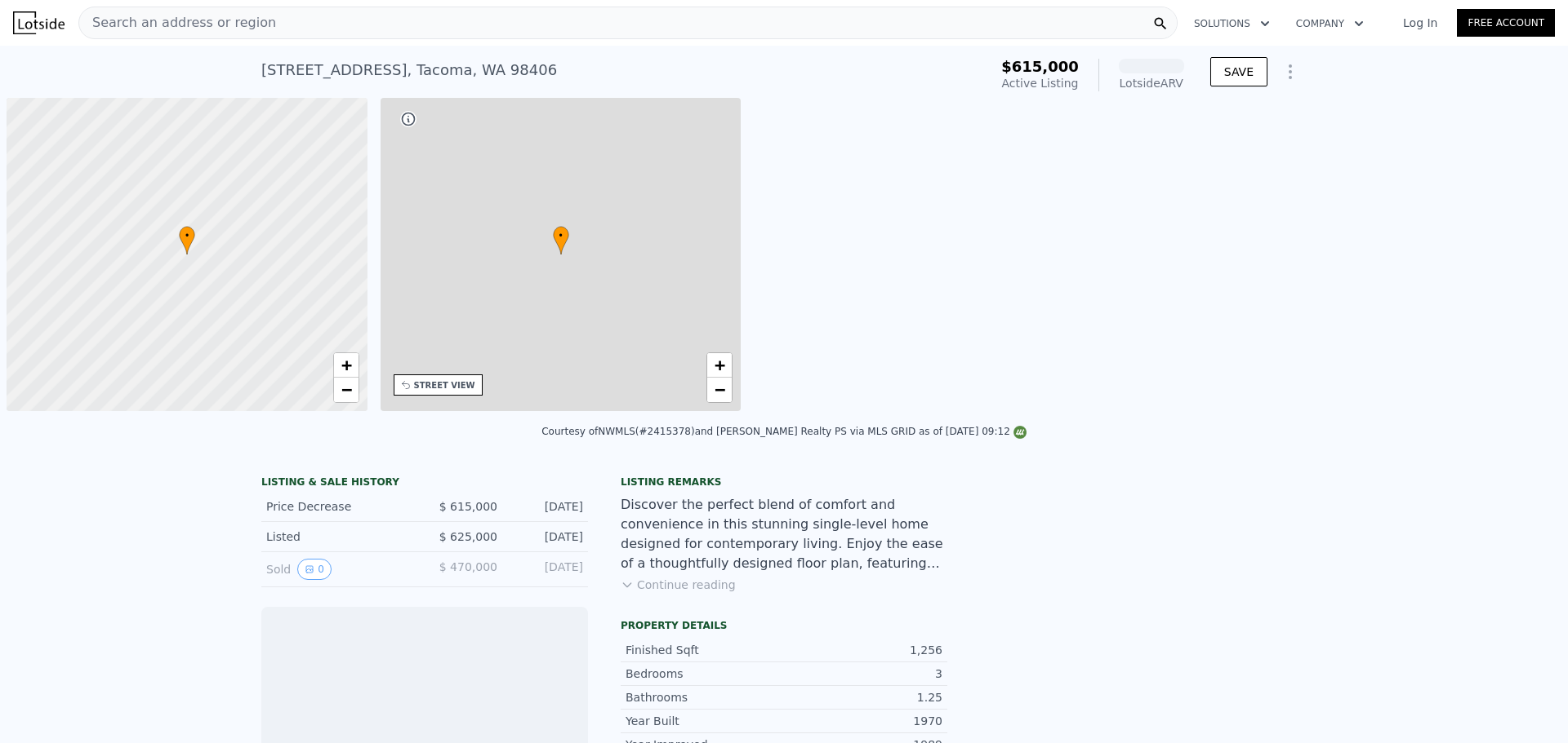
scroll to position [0, 7]
